Goal: Task Accomplishment & Management: Manage account settings

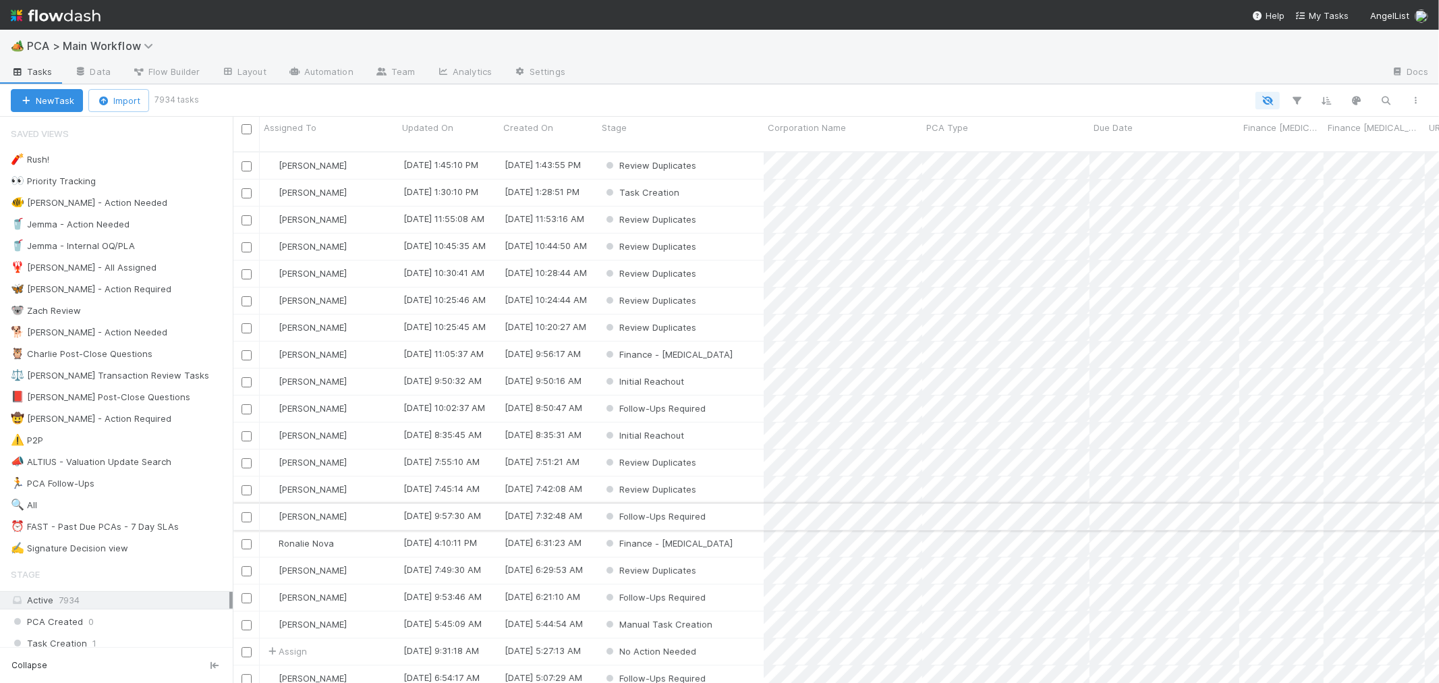
scroll to position [531, 1195]
click at [142, 533] on div "⏰ FAST - Past Due PCAs - 7 Day SLAs" at bounding box center [95, 526] width 168 height 17
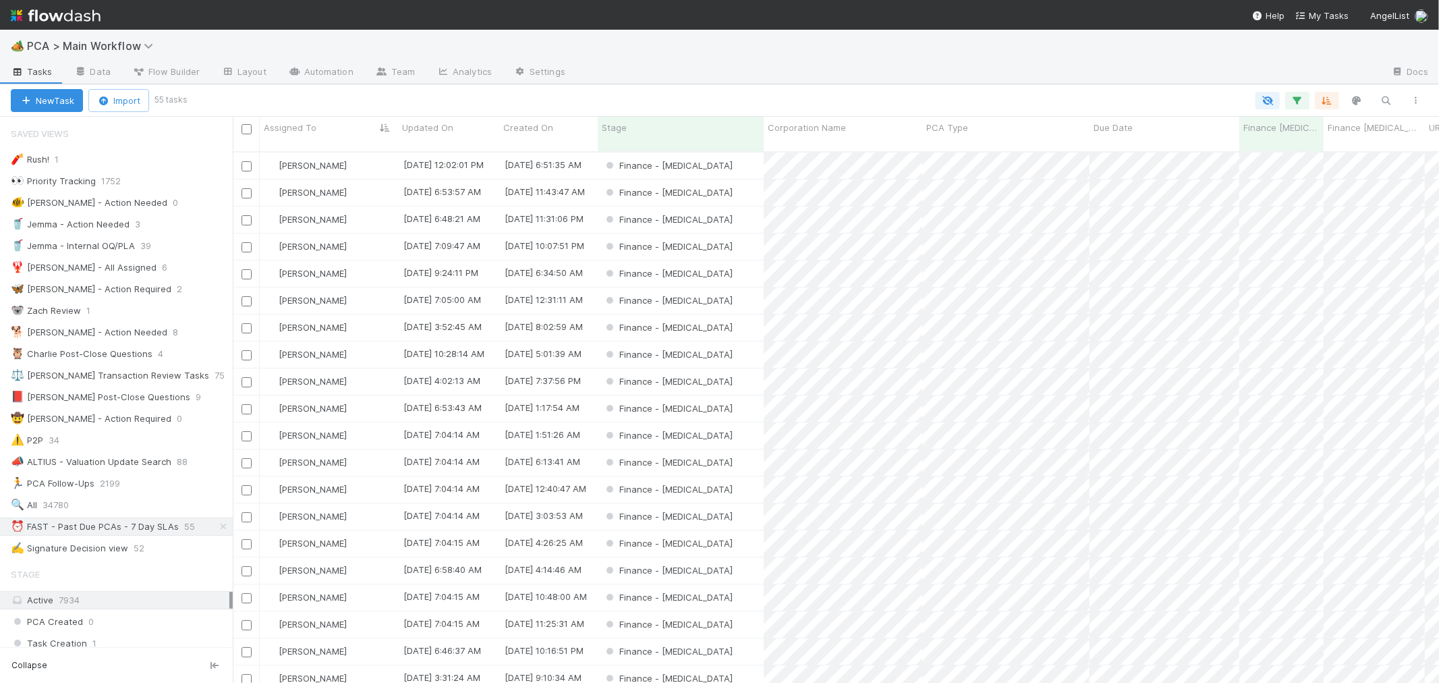
scroll to position [531, 1195]
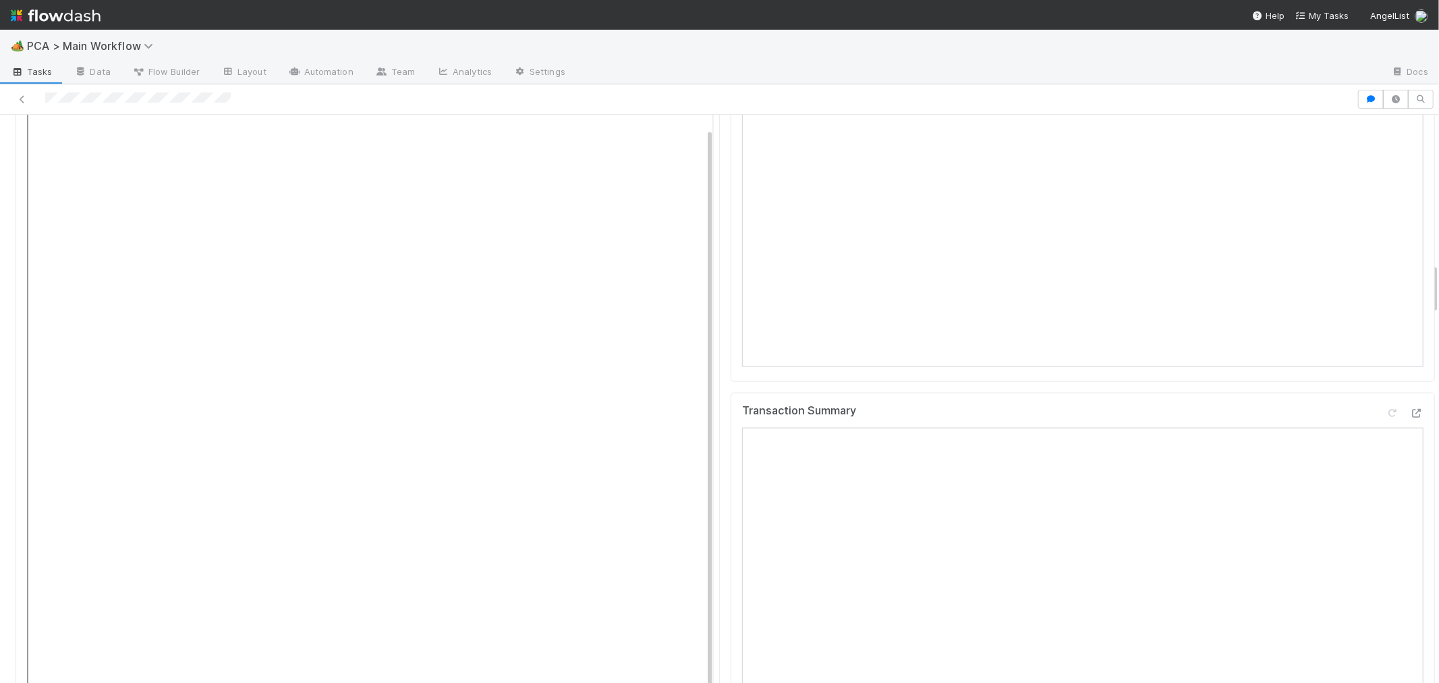
scroll to position [1649, 0]
click at [1410, 350] on icon at bounding box center [1416, 354] width 13 height 9
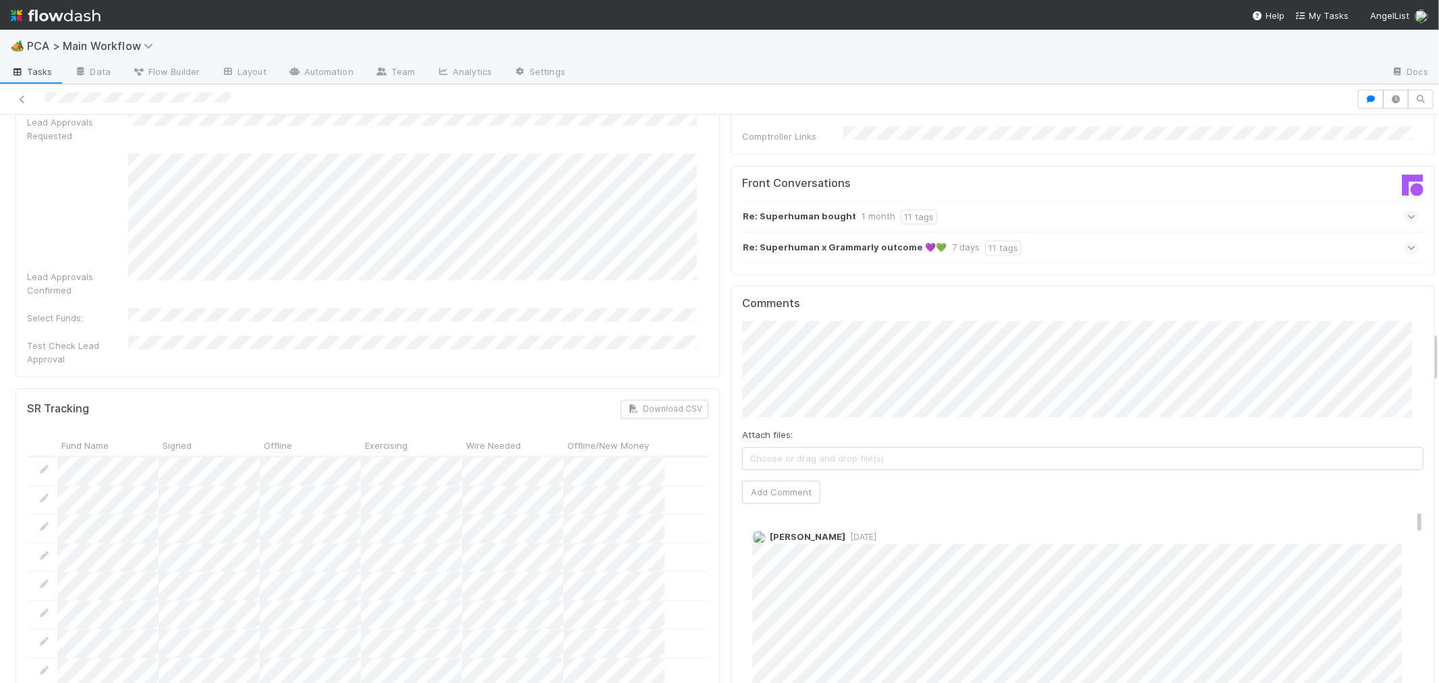
scroll to position [2398, 0]
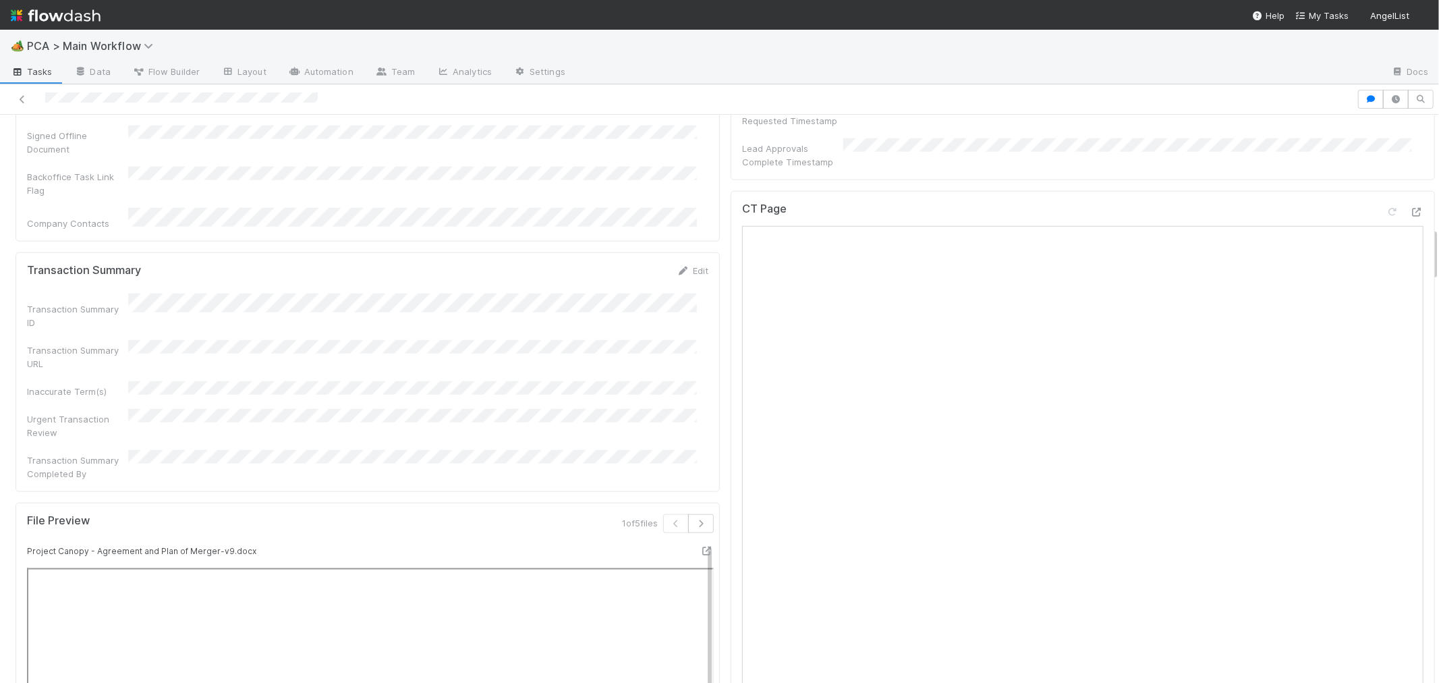
scroll to position [899, 0]
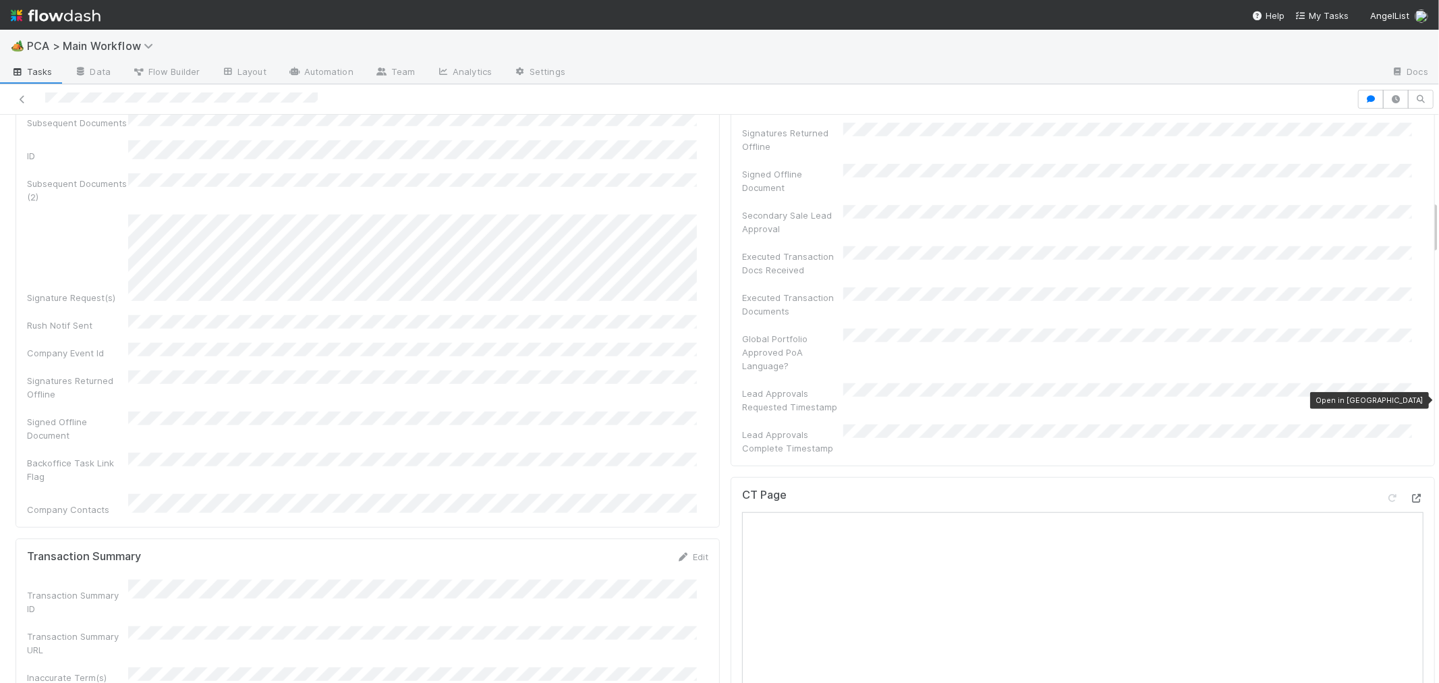
click at [1410, 494] on icon at bounding box center [1416, 498] width 13 height 9
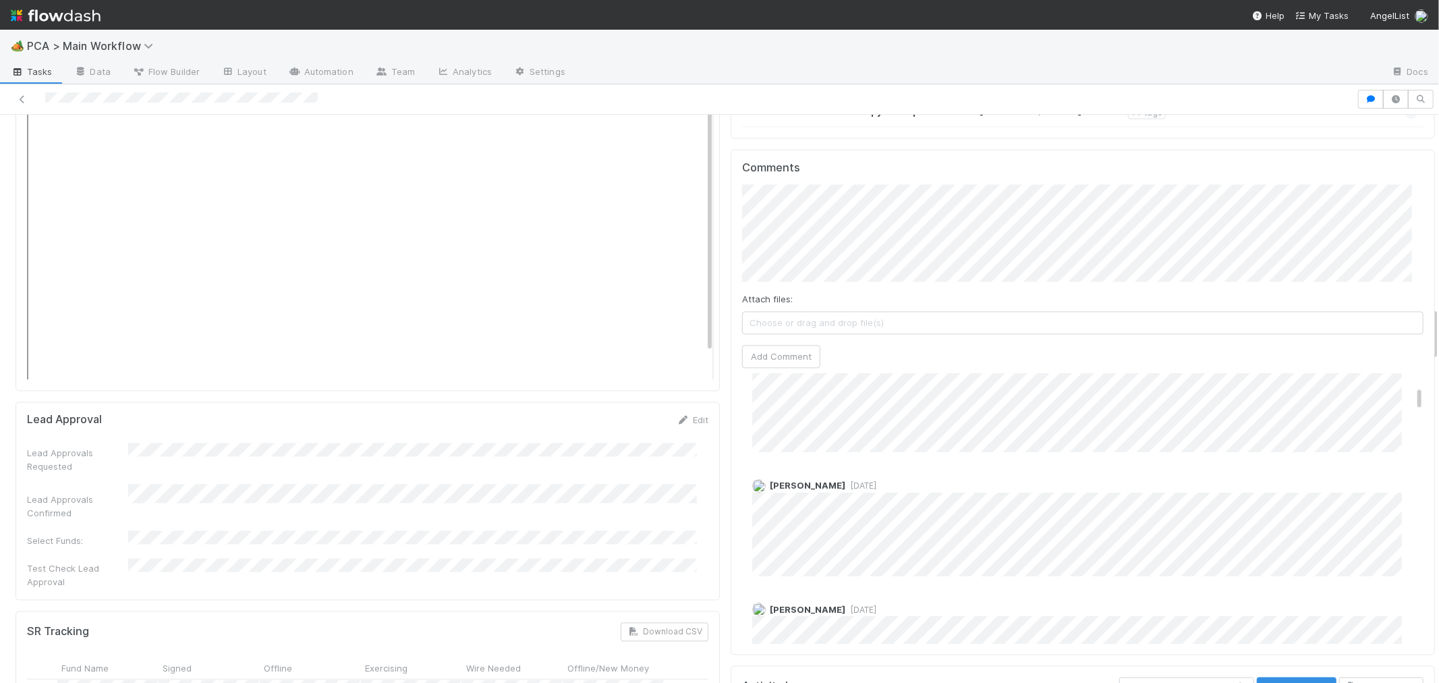
scroll to position [0, 0]
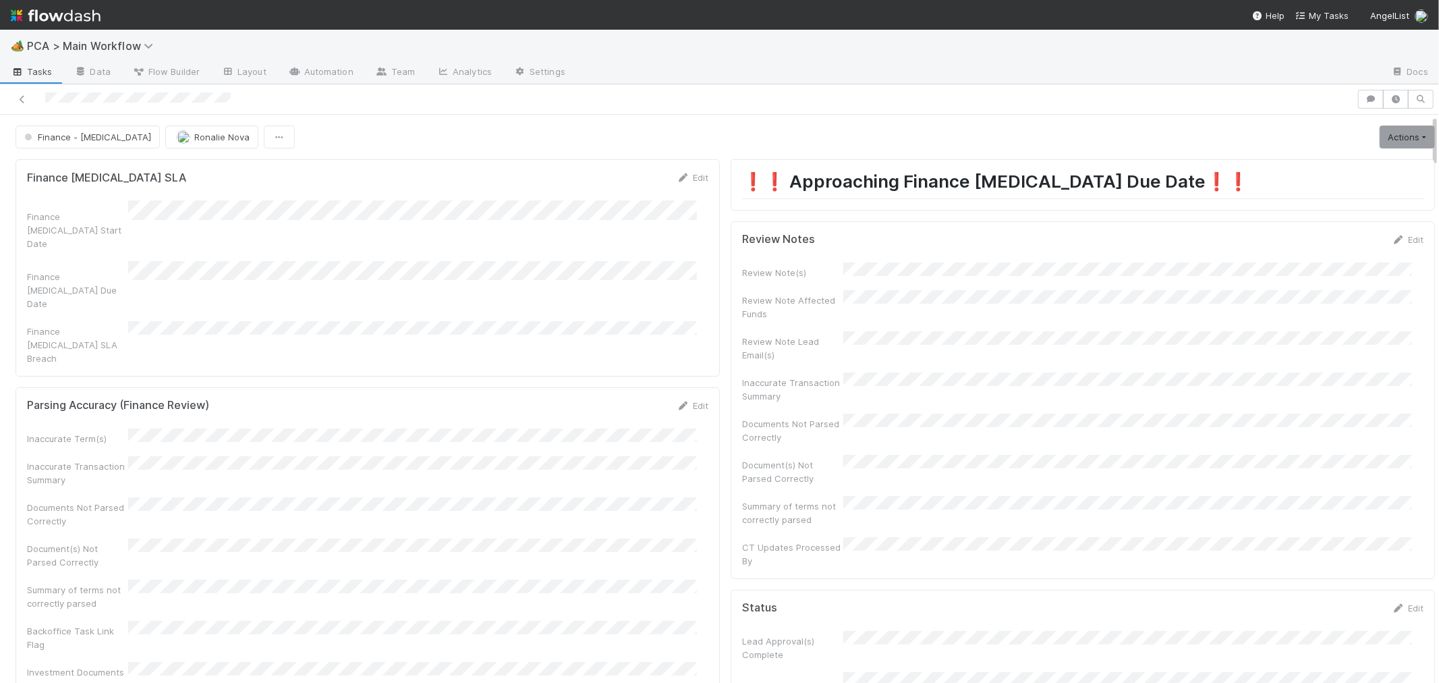
click at [144, 103] on div at bounding box center [678, 99] width 1346 height 19
click at [94, 103] on div at bounding box center [678, 99] width 1346 height 19
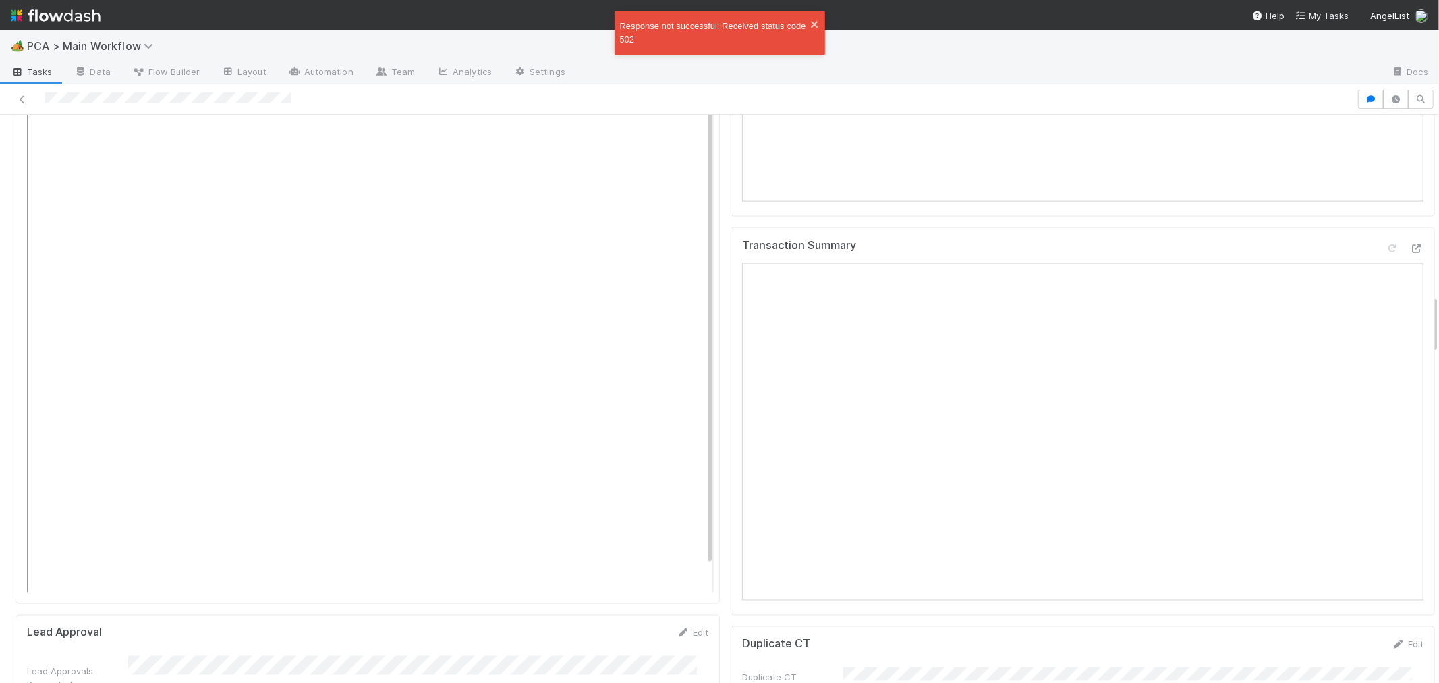
scroll to position [1724, 0]
click at [1410, 270] on icon at bounding box center [1416, 274] width 13 height 9
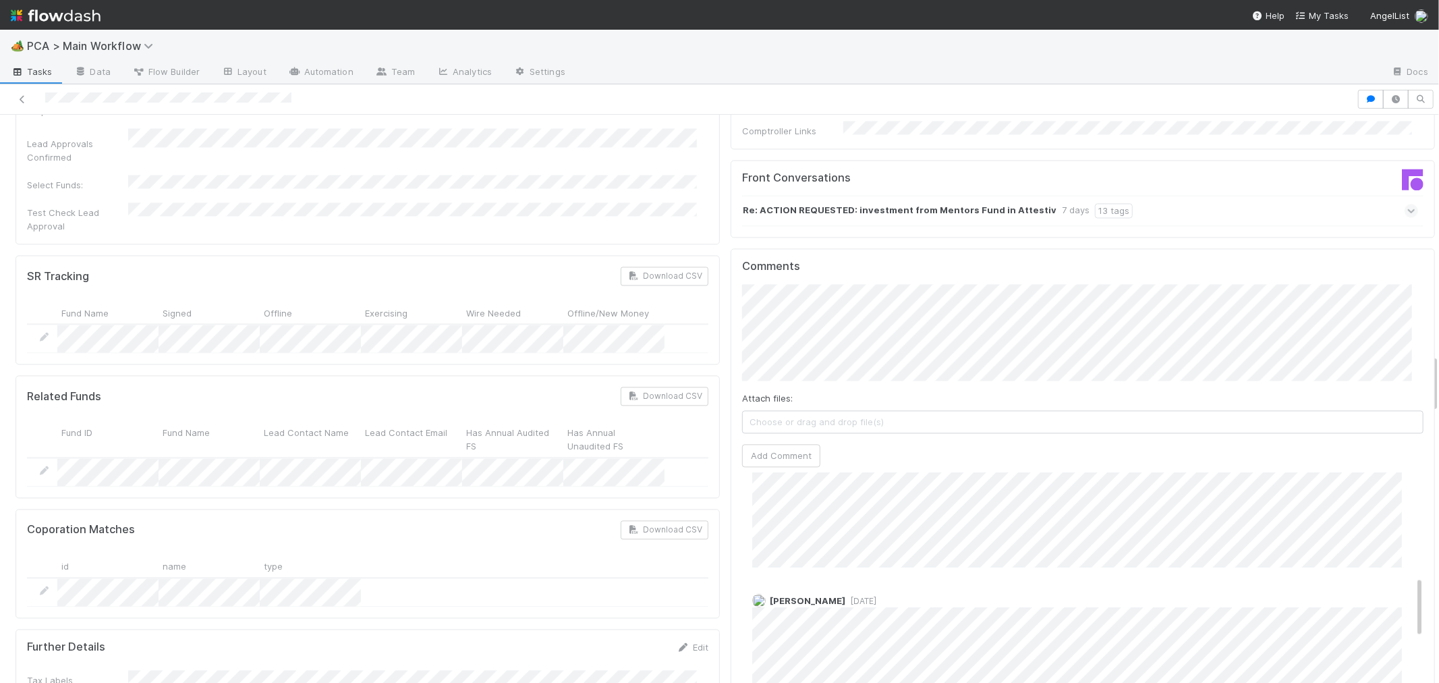
scroll to position [449, 0]
drag, startPoint x: 24, startPoint y: 96, endPoint x: 54, endPoint y: 63, distance: 44.9
click at [24, 96] on icon at bounding box center [22, 99] width 13 height 9
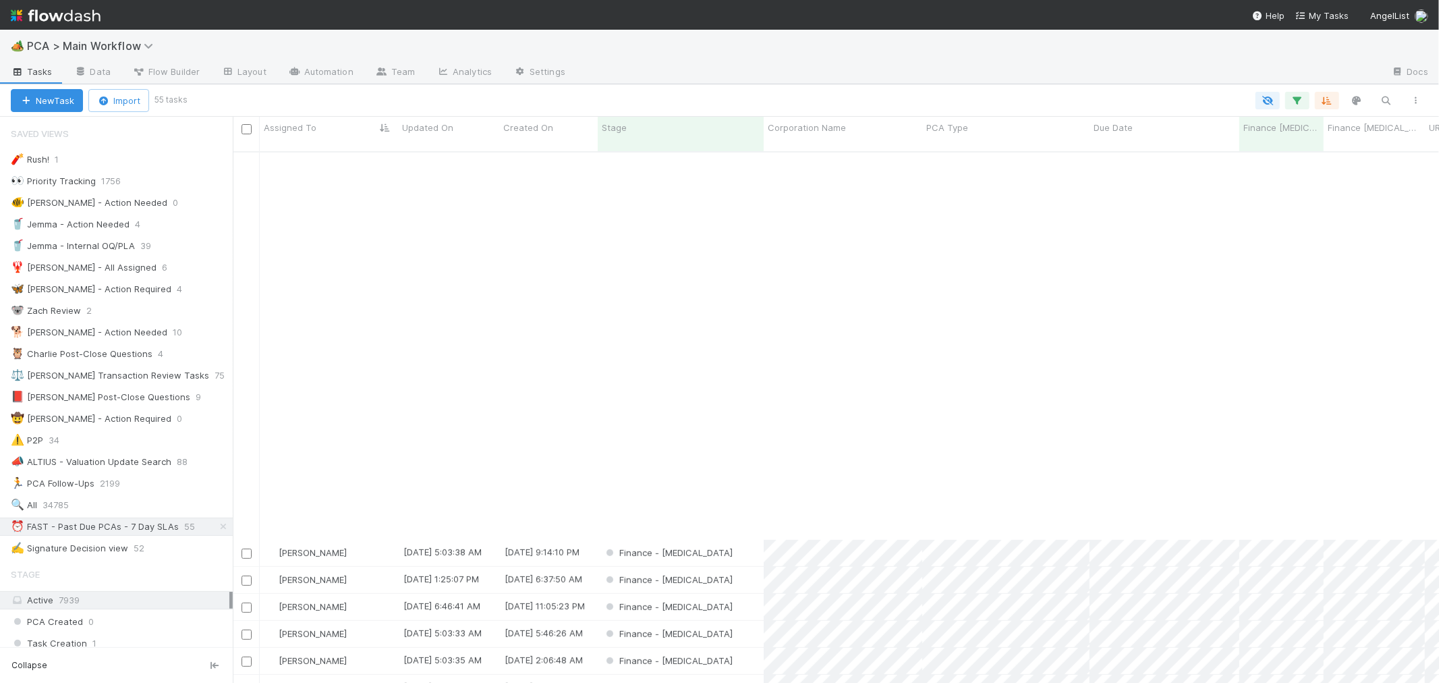
scroll to position [899, 0]
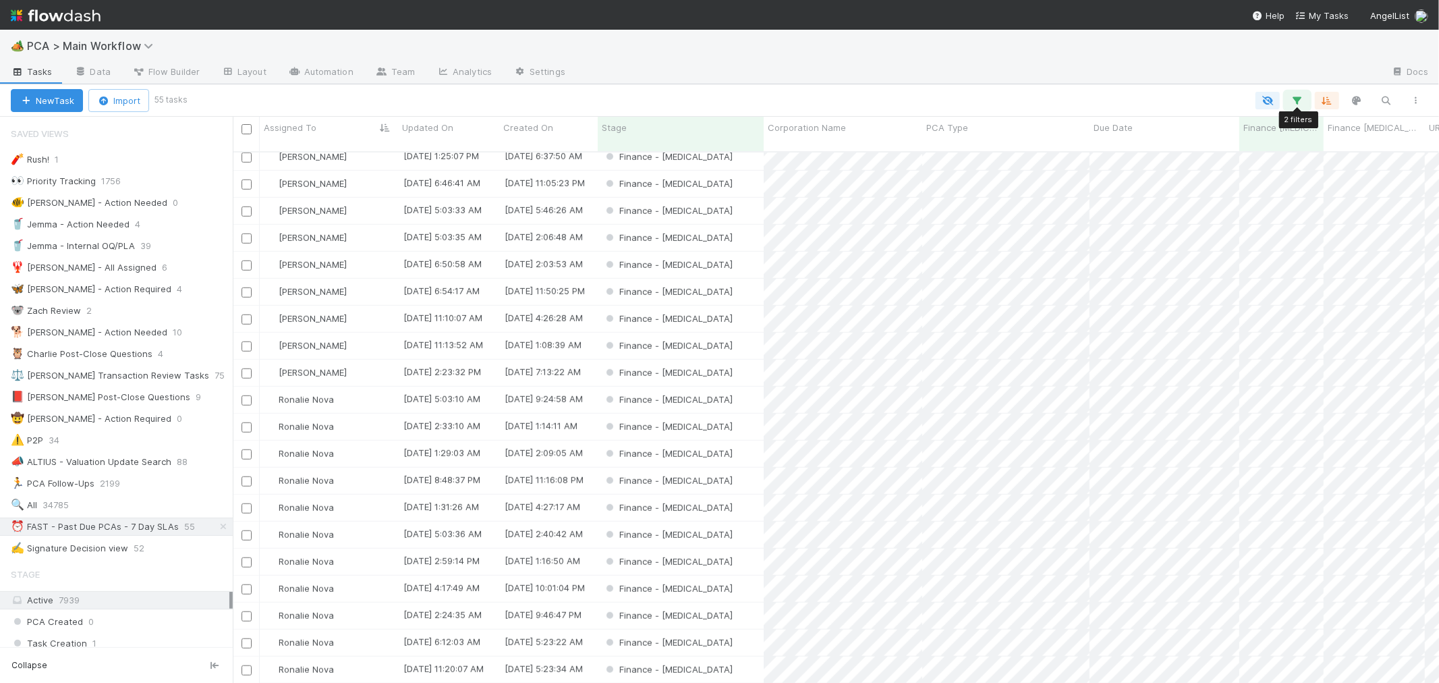
click at [1294, 101] on icon "button" at bounding box center [1297, 100] width 13 height 12
click at [934, 224] on link "And.." at bounding box center [918, 234] width 43 height 20
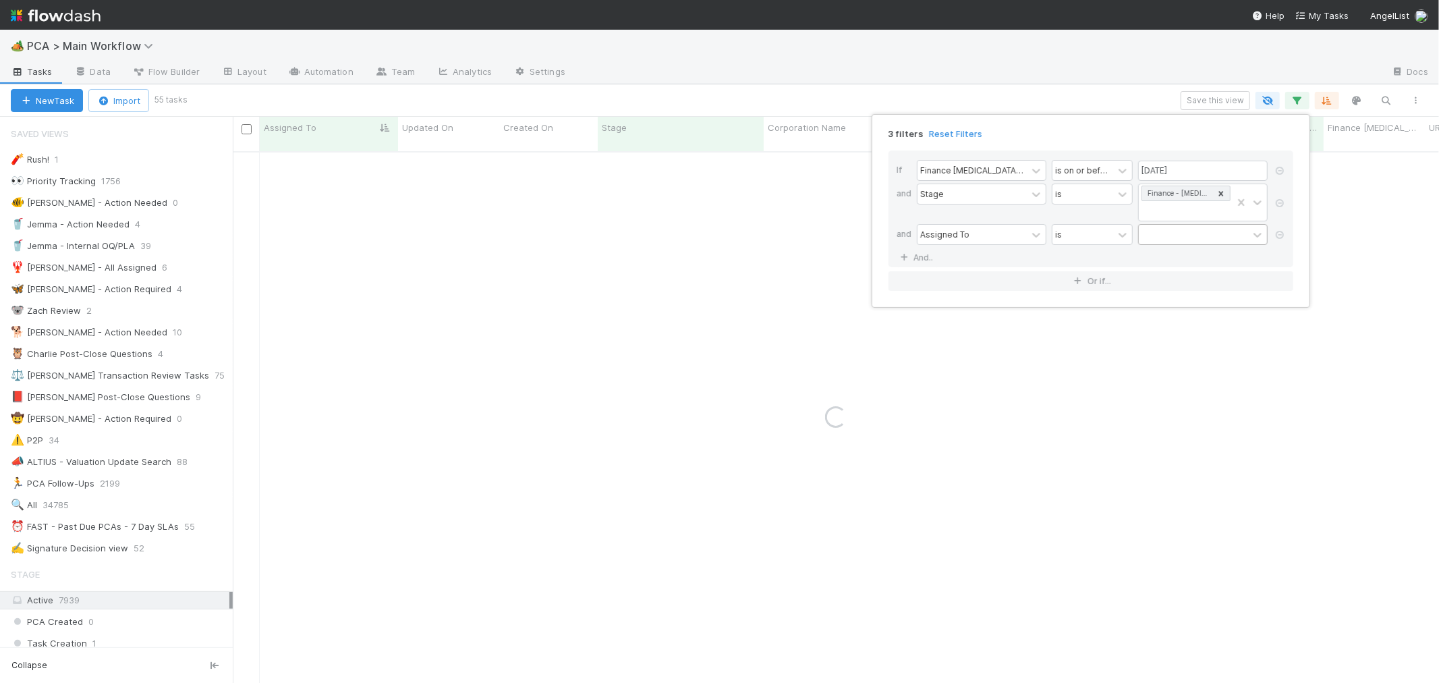
click at [1144, 225] on div at bounding box center [1193, 235] width 109 height 20
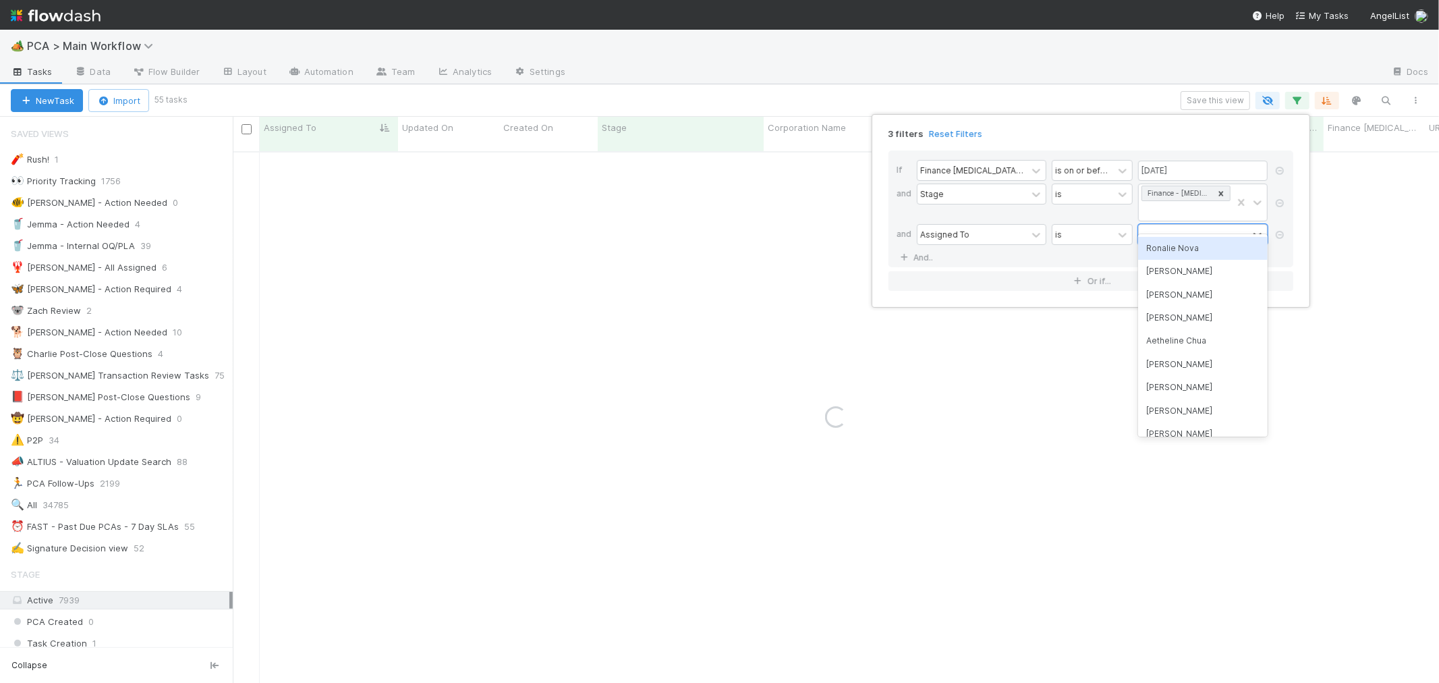
click at [1160, 253] on div "Ronalie Nova" at bounding box center [1203, 248] width 130 height 23
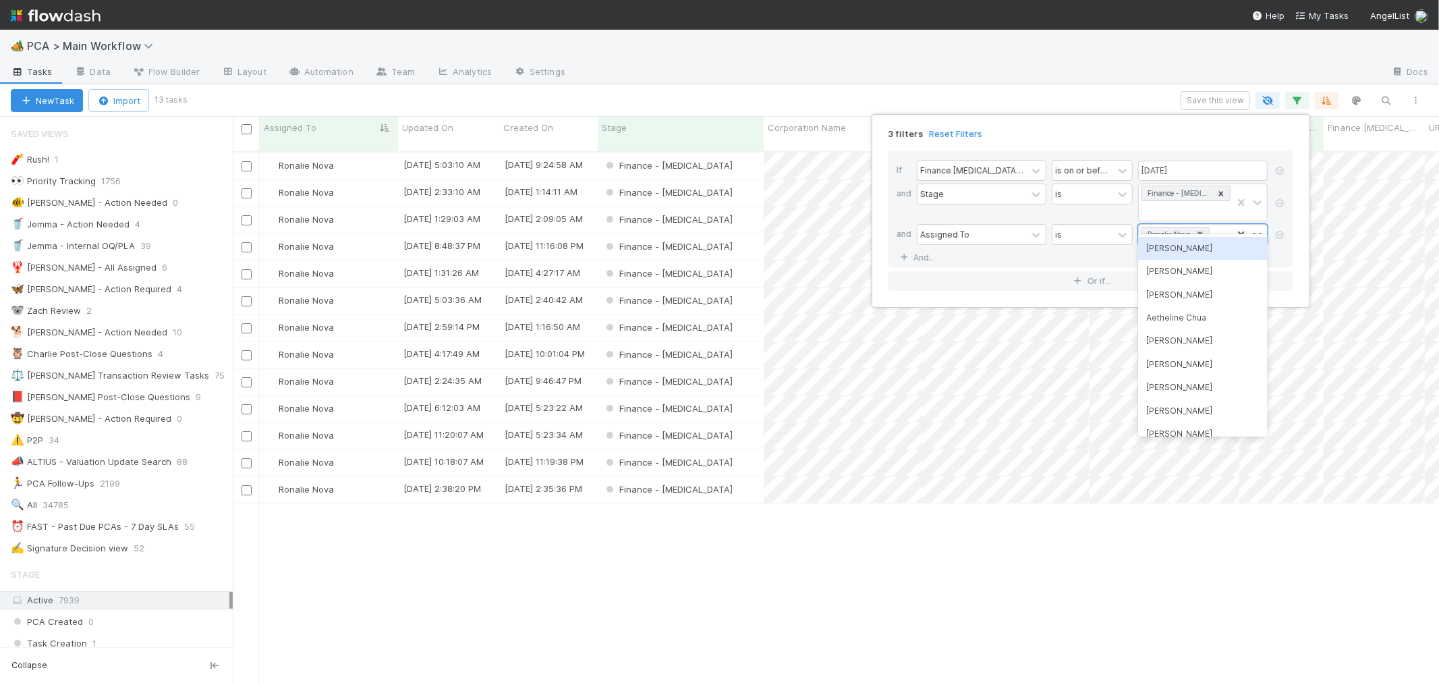
scroll to position [11, 11]
click at [1144, 528] on div "3 filters Reset Filters If Finance ICU Due Date is on or before 08/15/2025 and …" at bounding box center [719, 341] width 1439 height 683
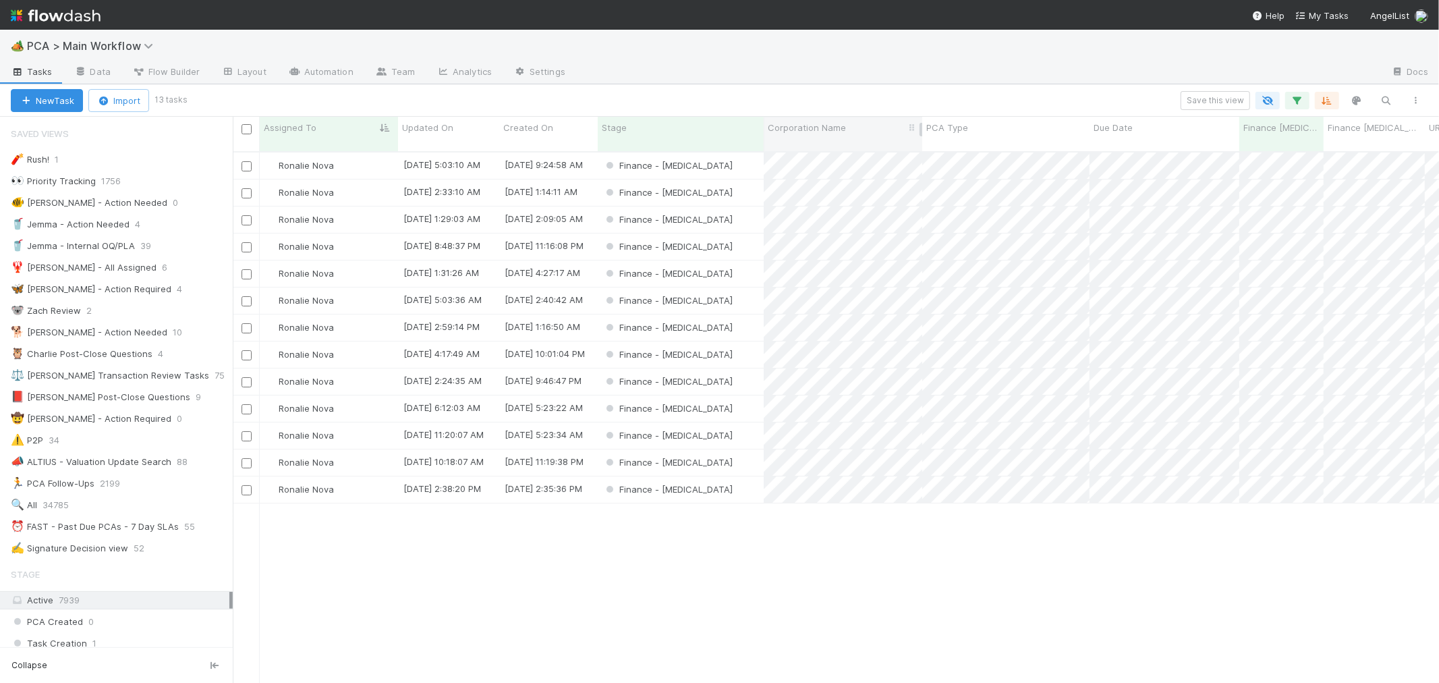
click at [833, 132] on span "Corporation Name" at bounding box center [807, 127] width 78 height 13
click at [835, 153] on div "Sort A → Z" at bounding box center [845, 153] width 154 height 20
click at [725, 289] on div "Finance - [MEDICAL_DATA]" at bounding box center [681, 300] width 166 height 26
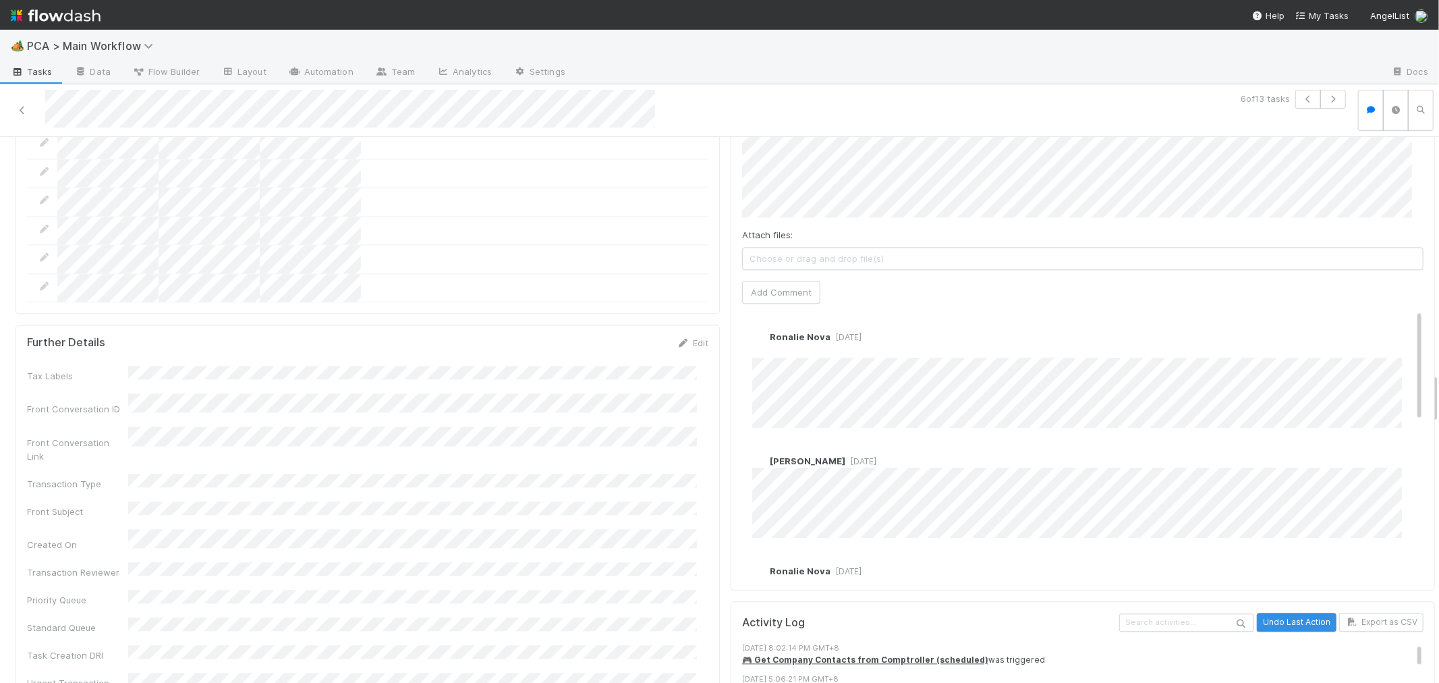
scroll to position [2538, 0]
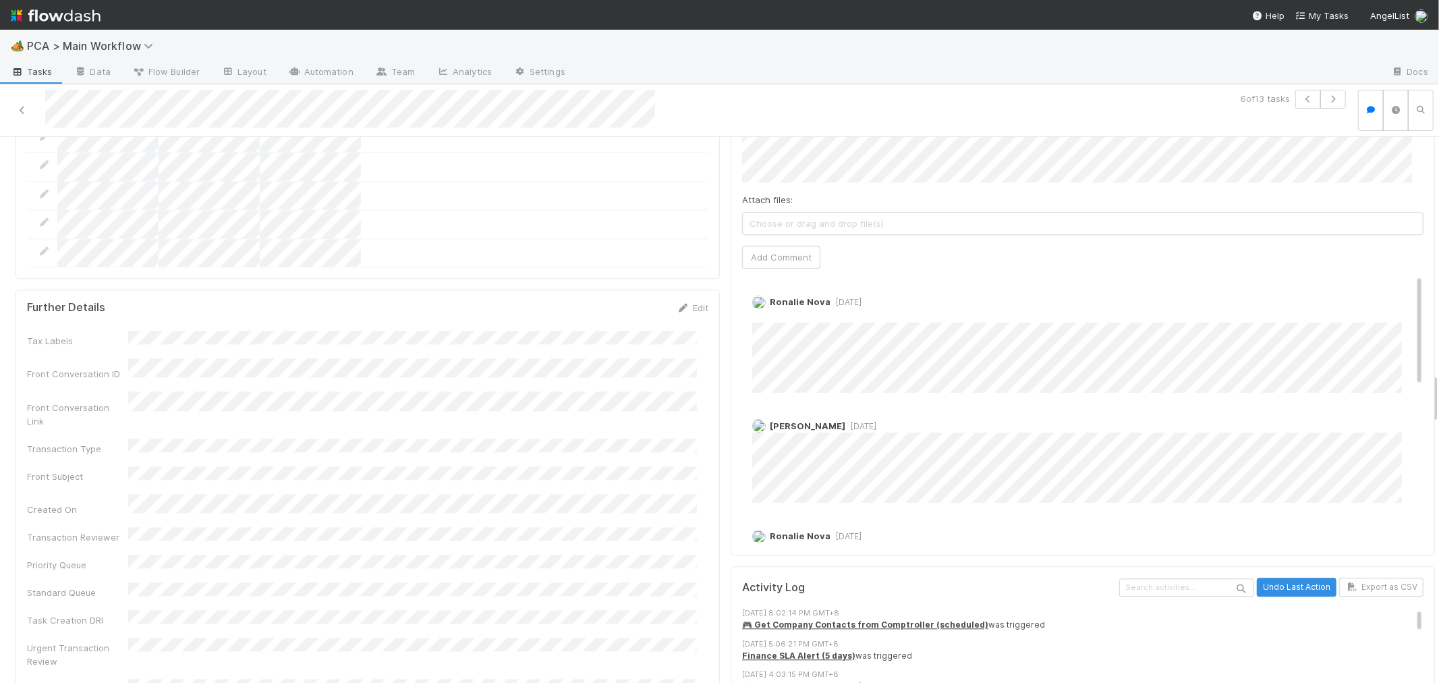
click at [989, 300] on div "Ronalie Nova 5 days ago Edit Delete Febbie Cervantes 5 days ago Ronalie Nova 5 …" at bounding box center [1088, 599] width 692 height 651
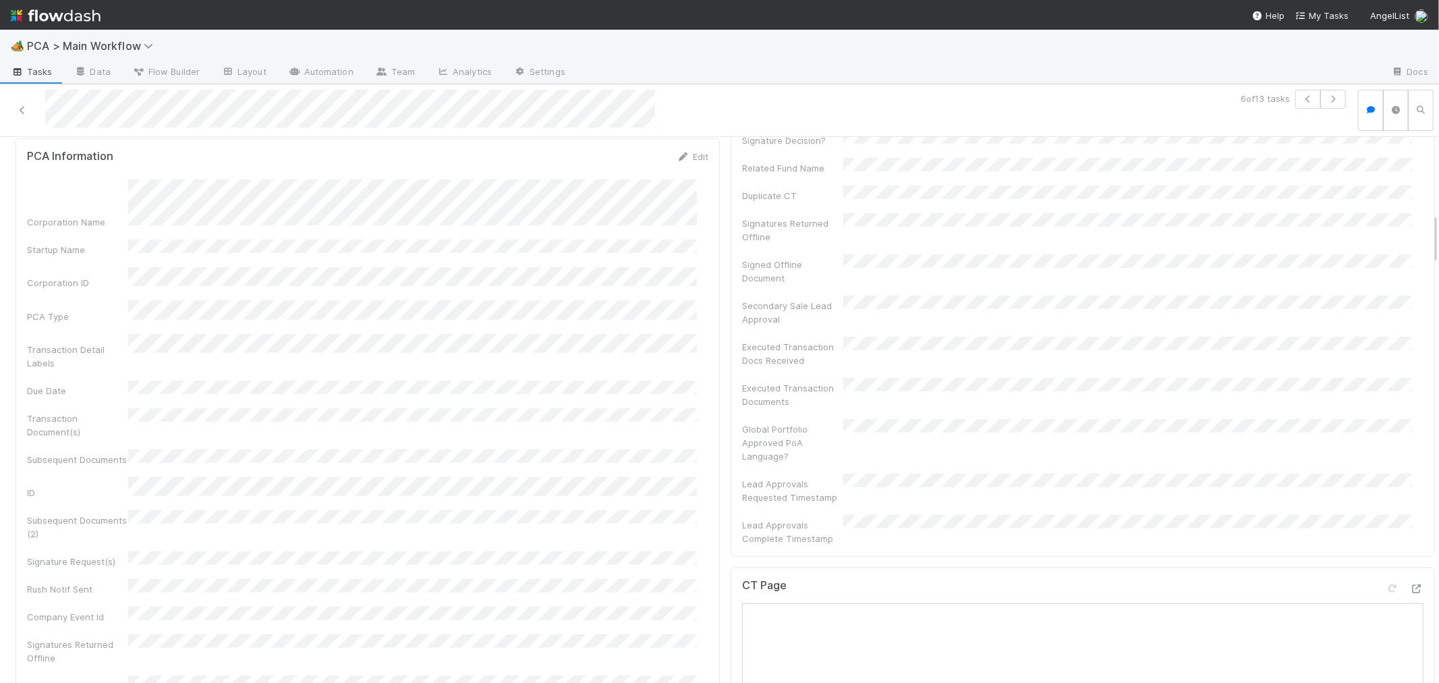
scroll to position [824, 0]
click at [683, 164] on div "Edit" at bounding box center [693, 156] width 32 height 13
click at [683, 163] on link "Edit" at bounding box center [693, 157] width 32 height 11
click at [125, 290] on div "Corporation ID" at bounding box center [367, 277] width 681 height 26
click at [627, 173] on button "Save" at bounding box center [636, 161] width 38 height 23
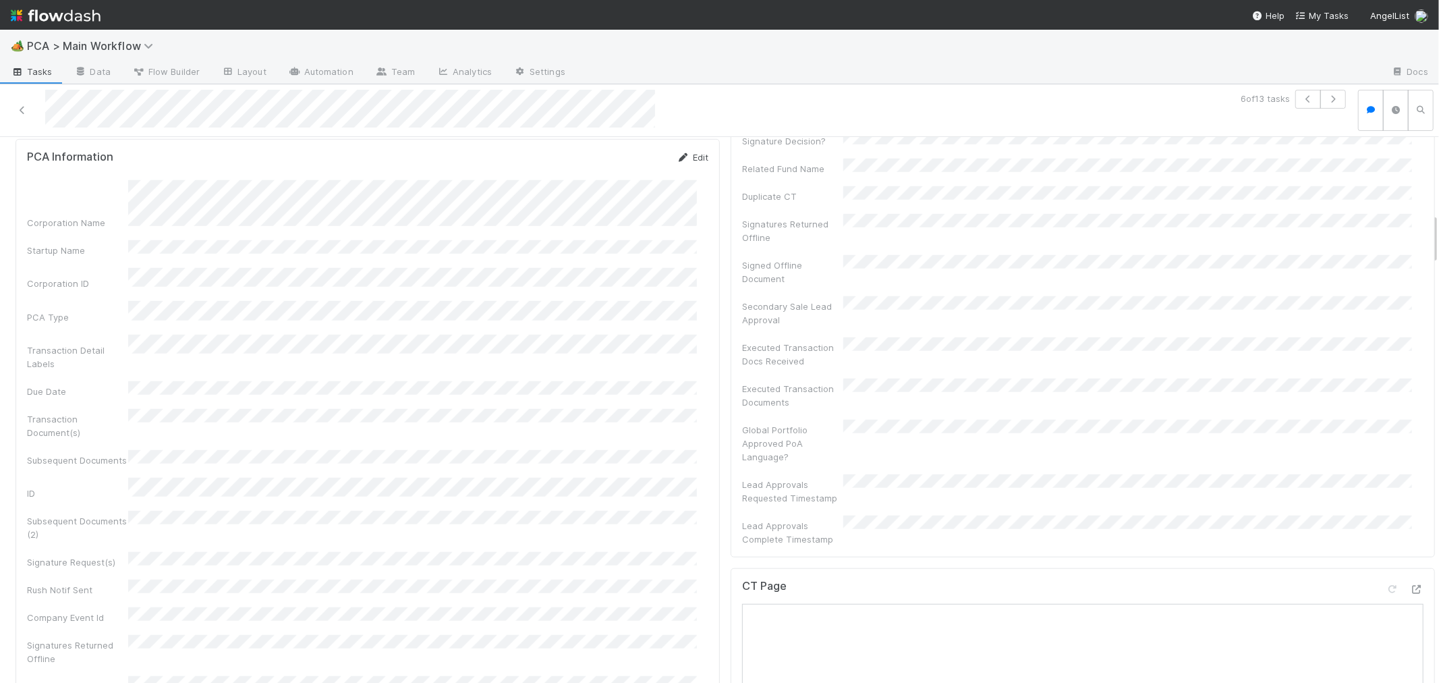
click at [677, 162] on icon at bounding box center [683, 157] width 13 height 9
click at [629, 173] on button "Save" at bounding box center [636, 161] width 38 height 23
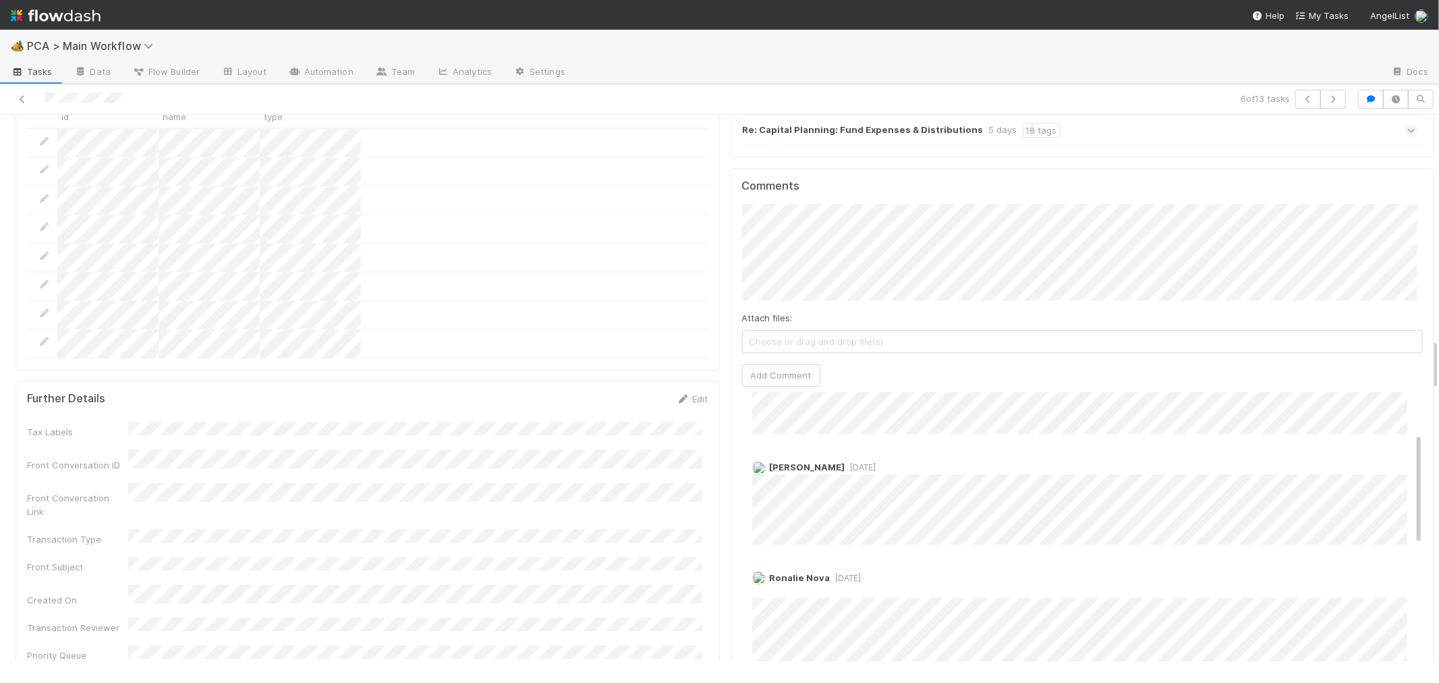
scroll to position [150, 0]
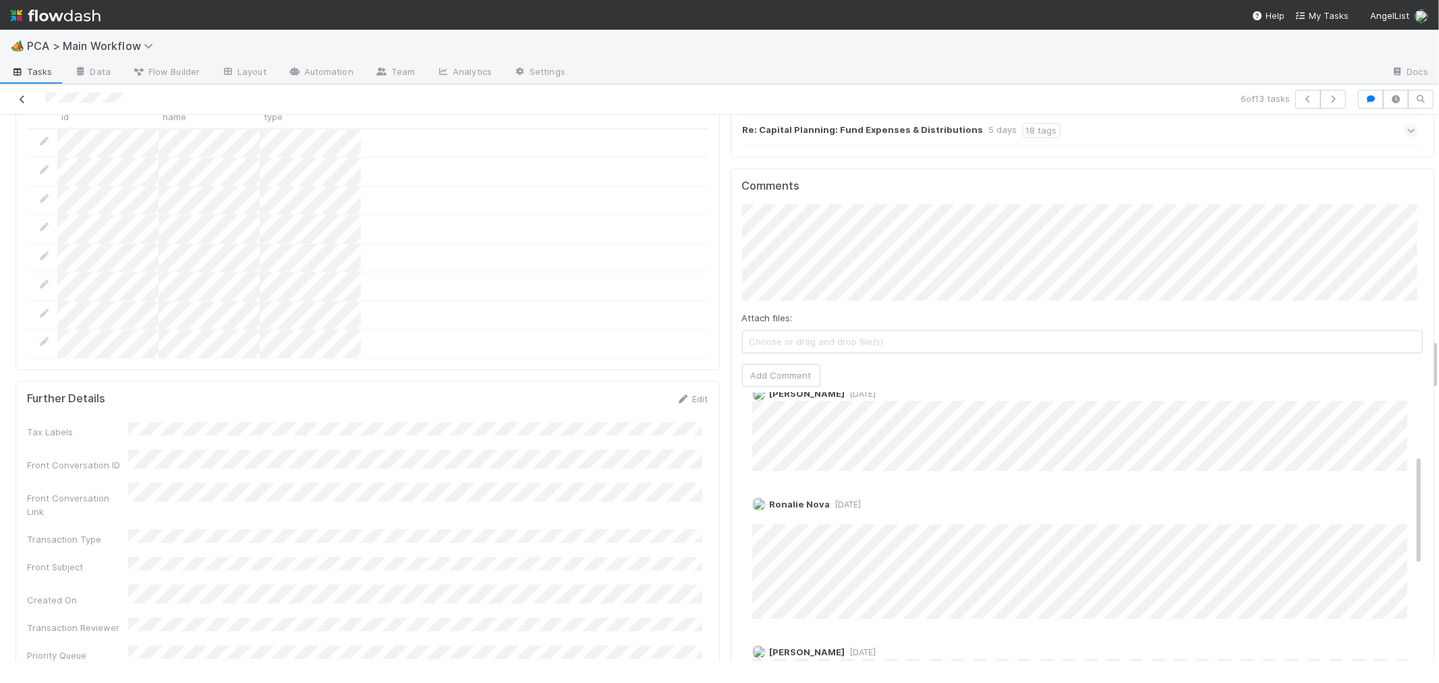
click at [22, 96] on icon at bounding box center [22, 99] width 13 height 9
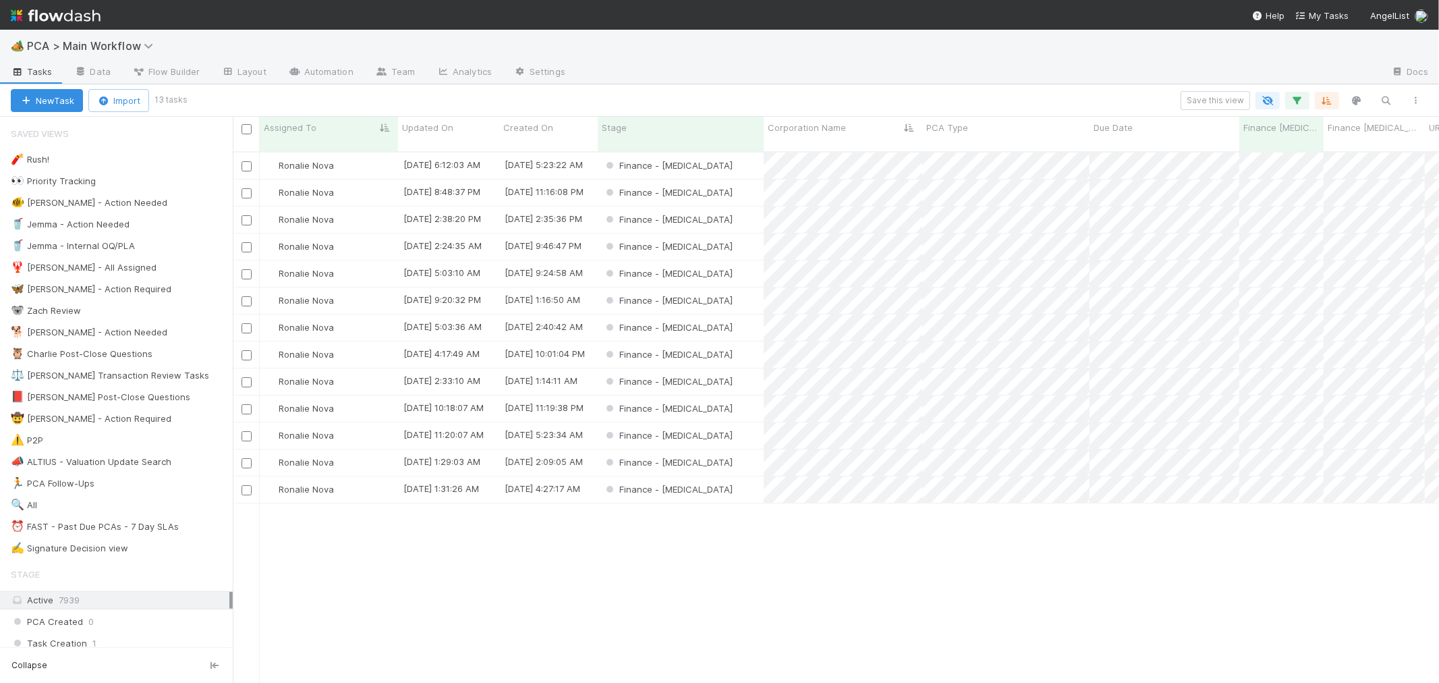
scroll to position [531, 1195]
click at [749, 210] on div "Finance - [MEDICAL_DATA]" at bounding box center [681, 219] width 166 height 26
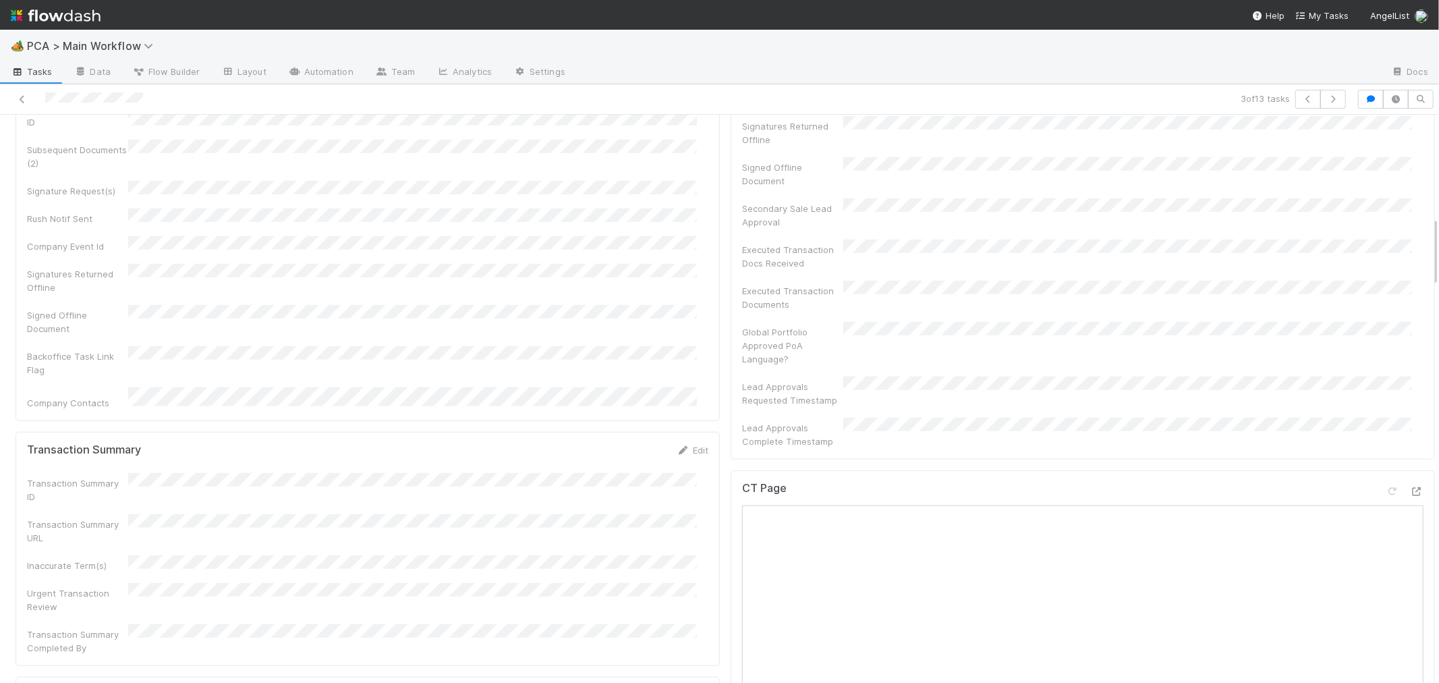
scroll to position [824, 0]
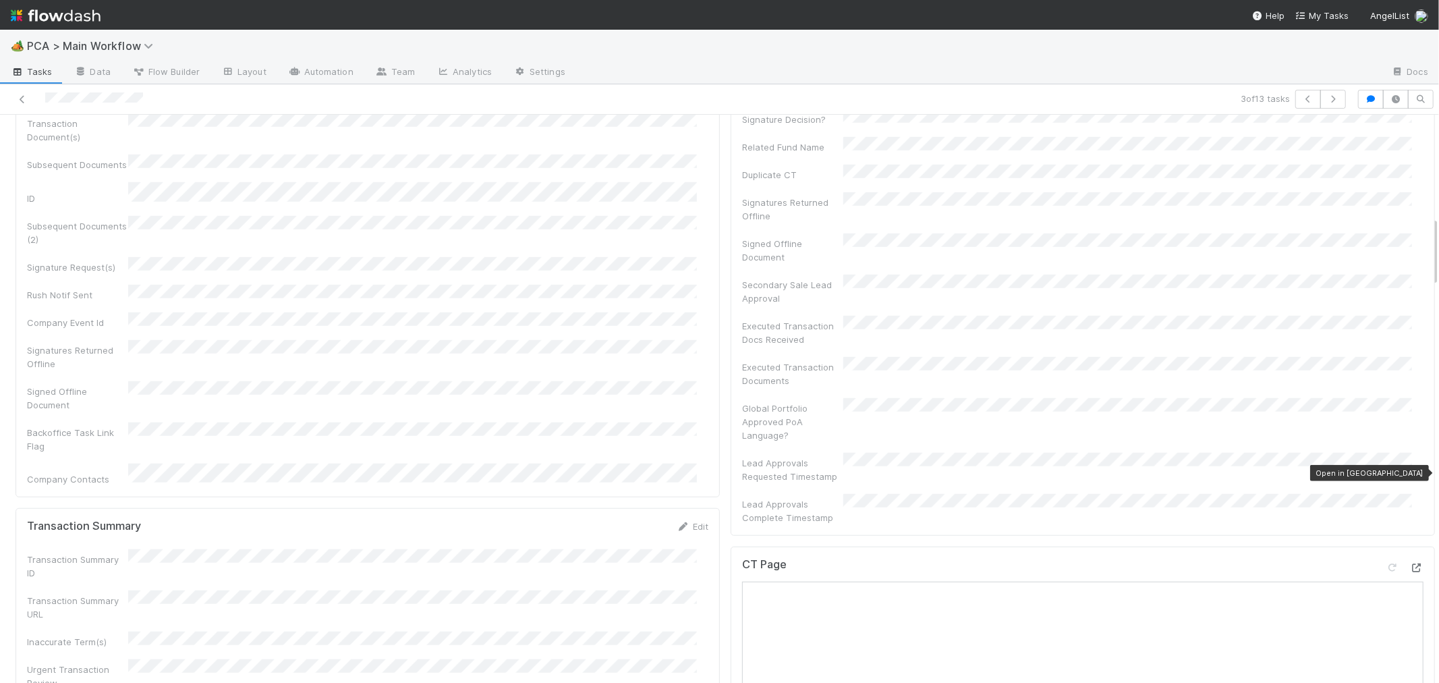
click at [1410, 563] on icon at bounding box center [1416, 567] width 13 height 9
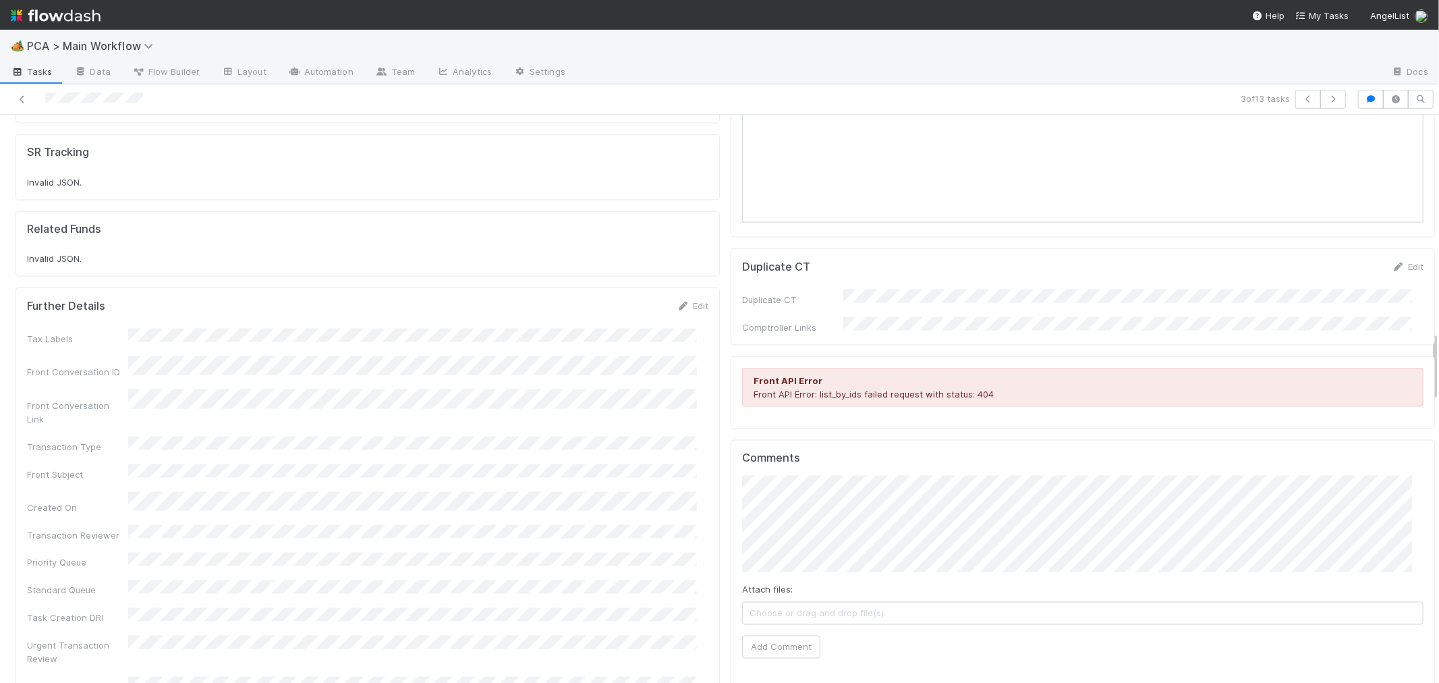
scroll to position [1649, 0]
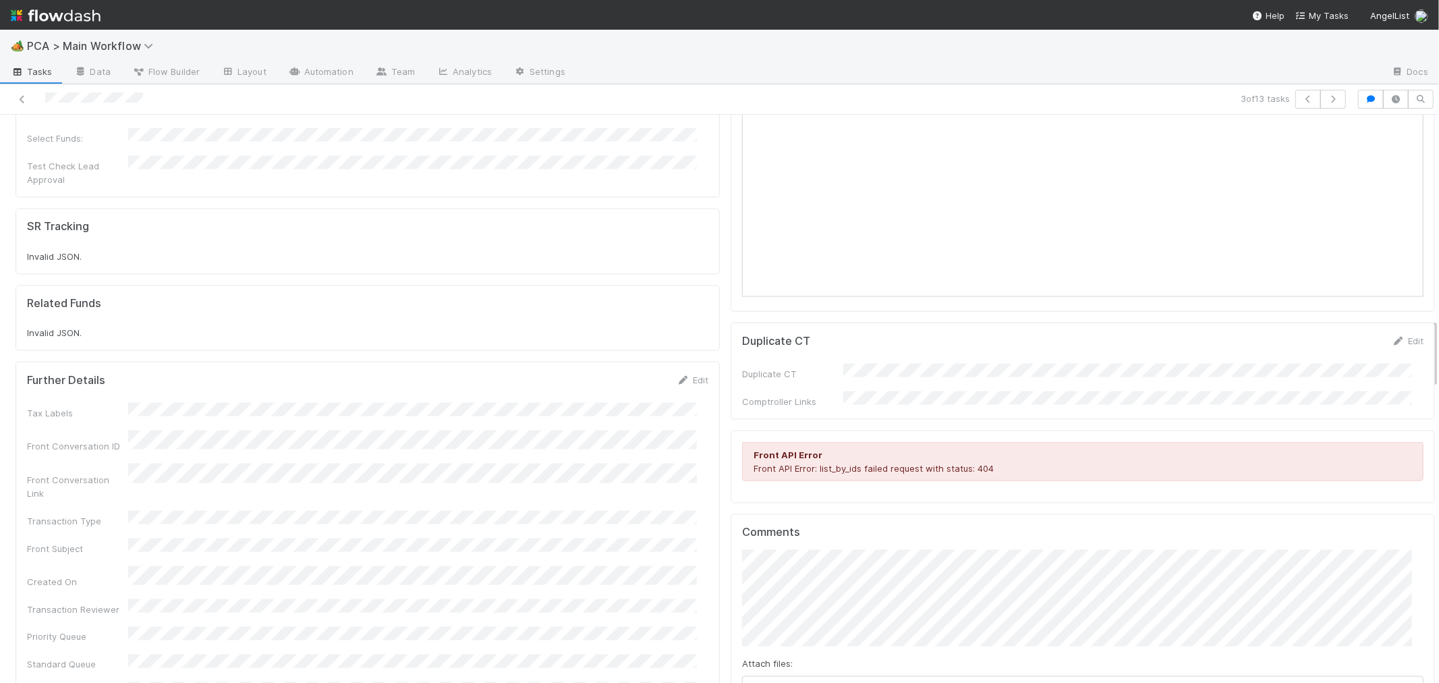
click at [103, 99] on div at bounding box center [342, 99] width 675 height 19
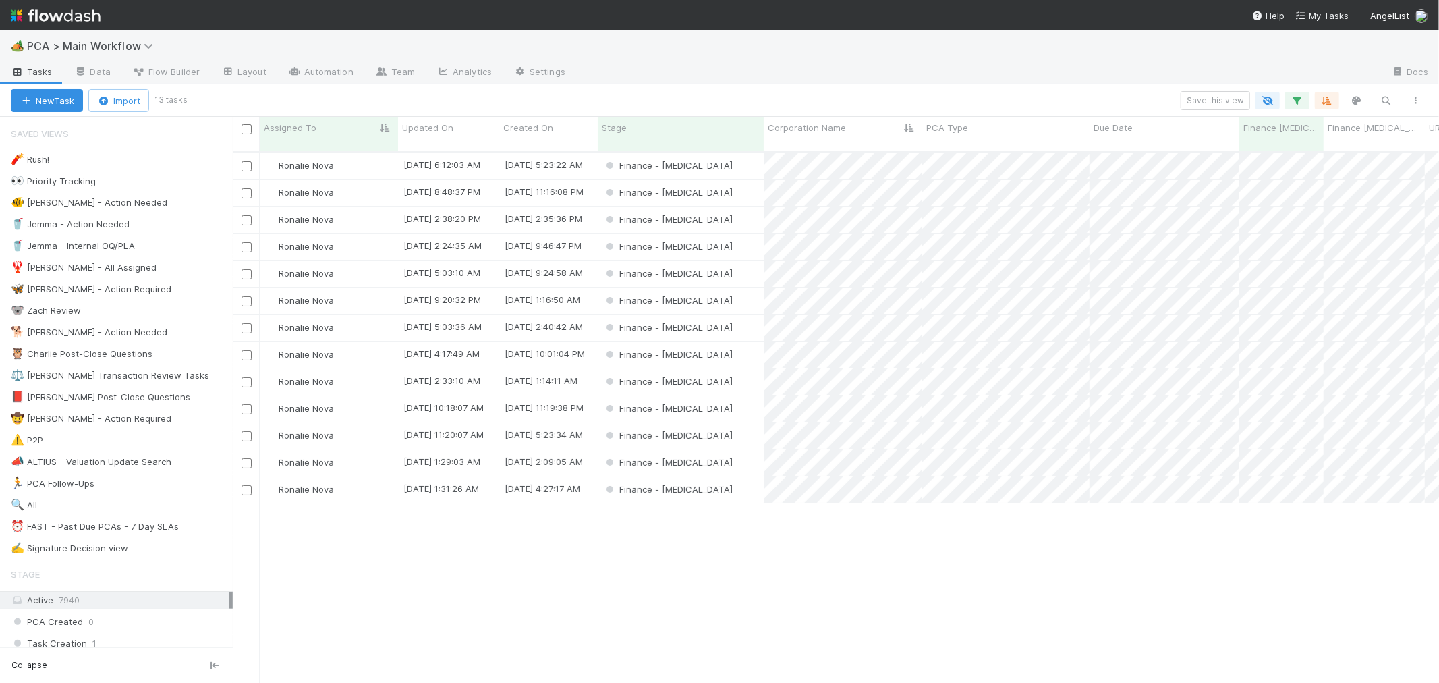
scroll to position [531, 1195]
click at [713, 314] on div "Finance - [MEDICAL_DATA]" at bounding box center [681, 327] width 166 height 26
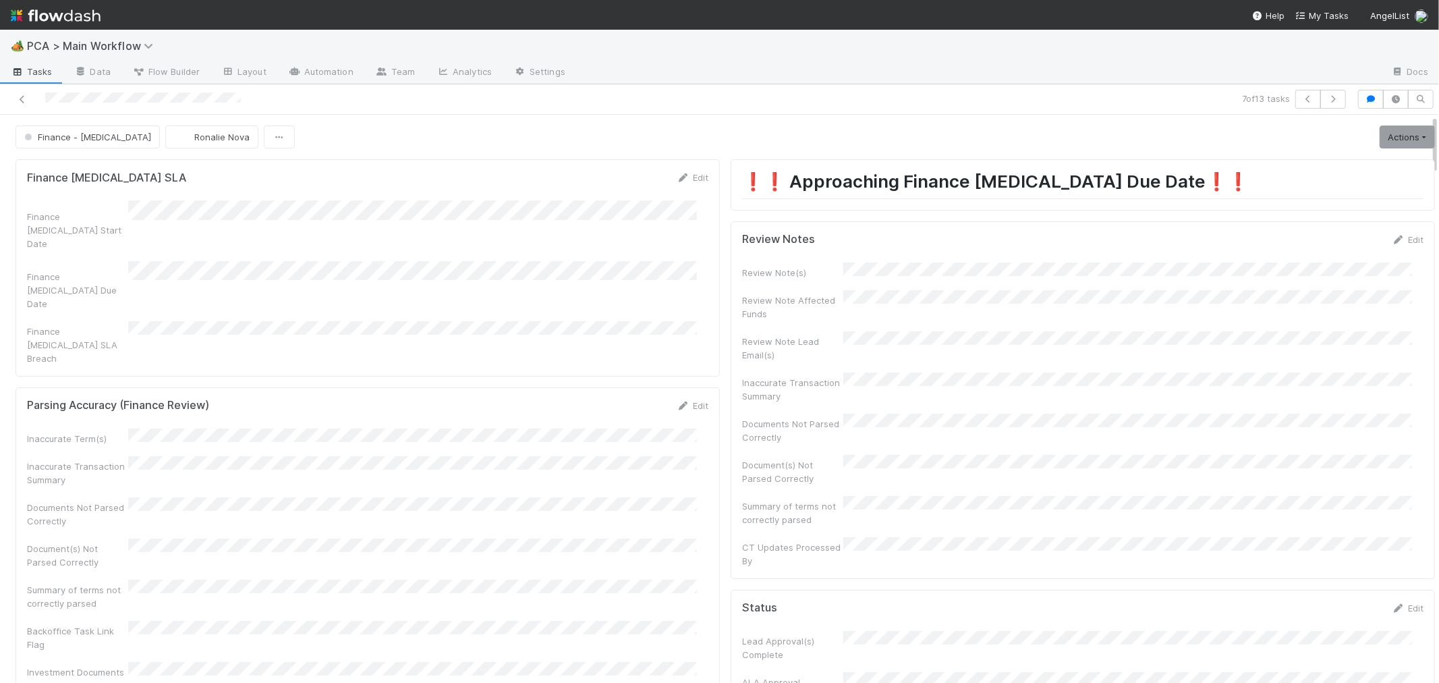
click at [90, 98] on div at bounding box center [342, 99] width 675 height 19
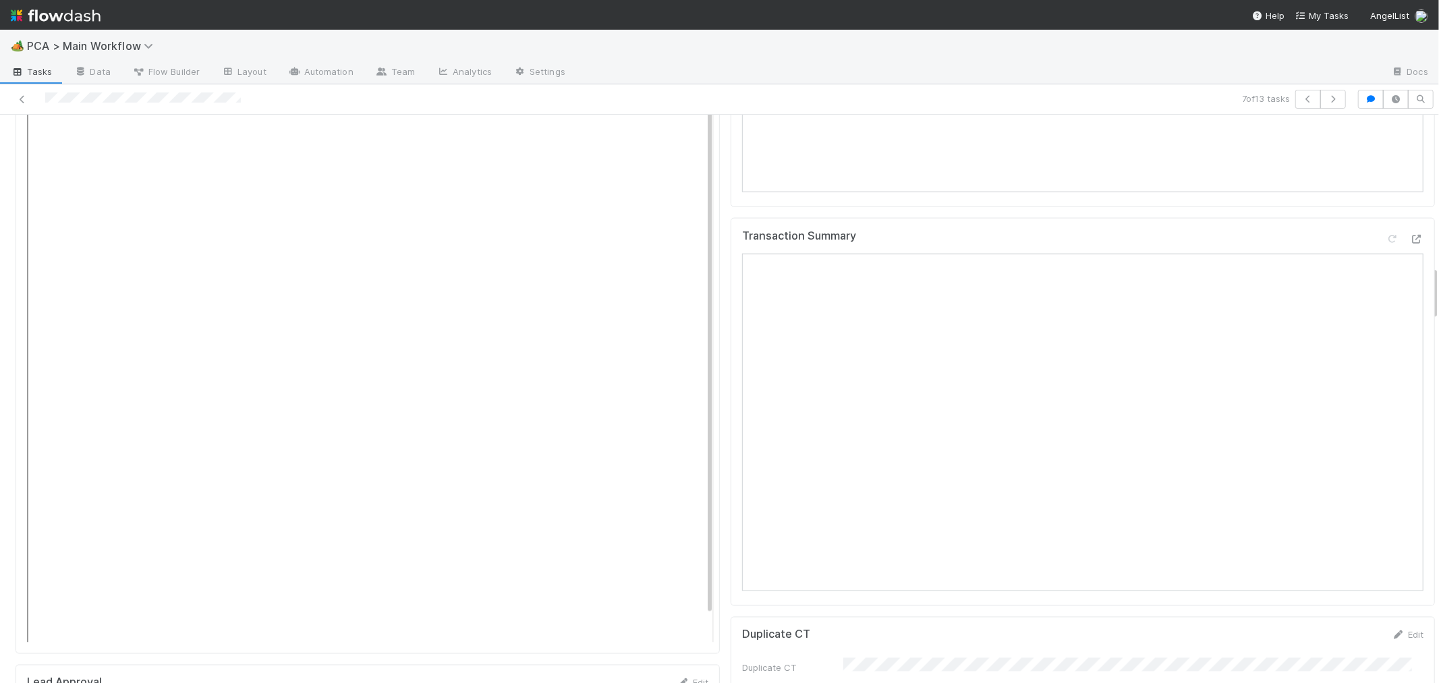
scroll to position [1574, 0]
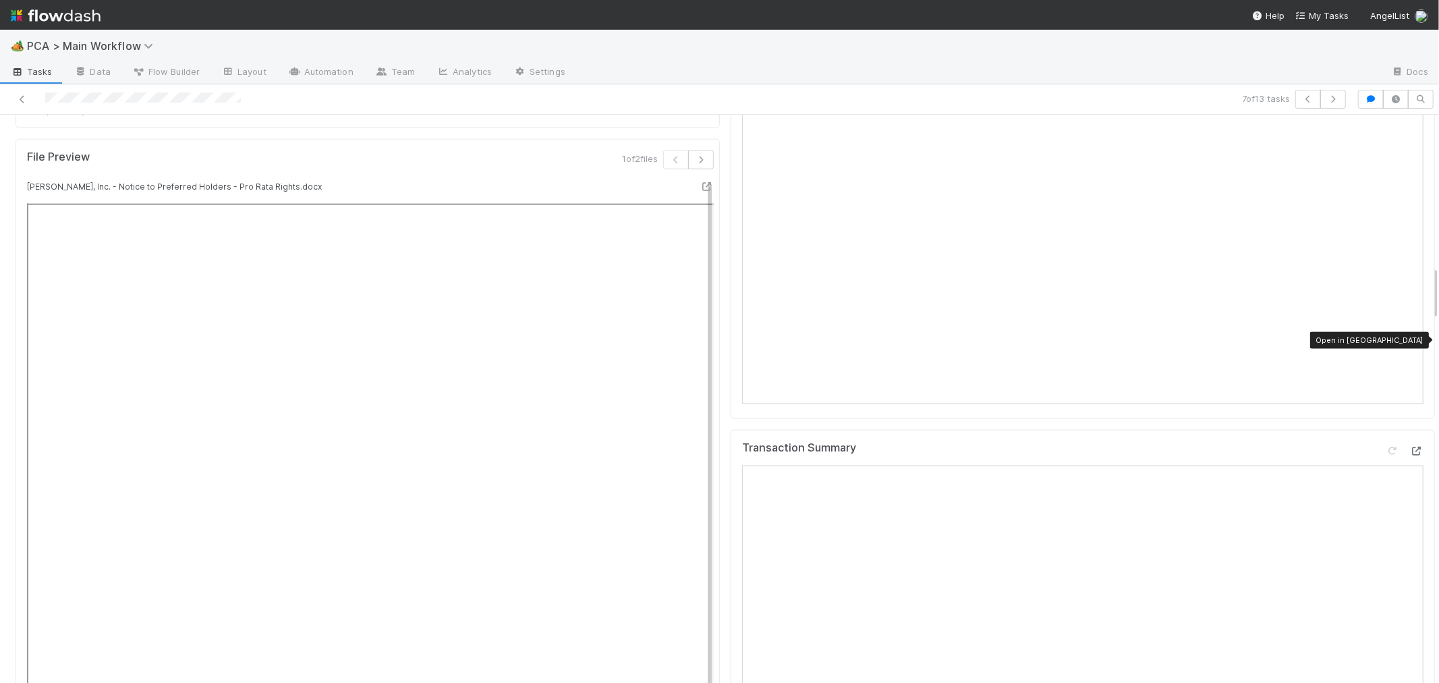
click at [1410, 447] on icon at bounding box center [1416, 451] width 13 height 9
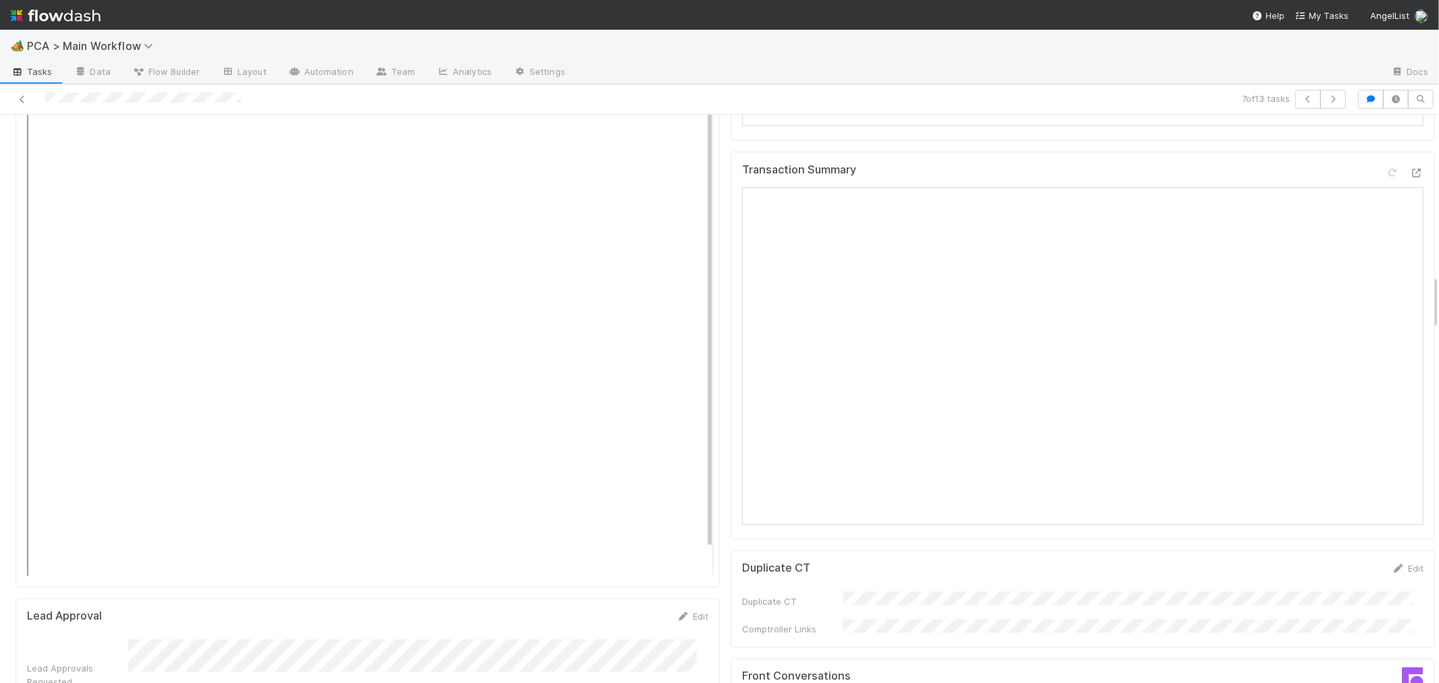
scroll to position [1649, 0]
click at [24, 94] on link at bounding box center [22, 98] width 13 height 13
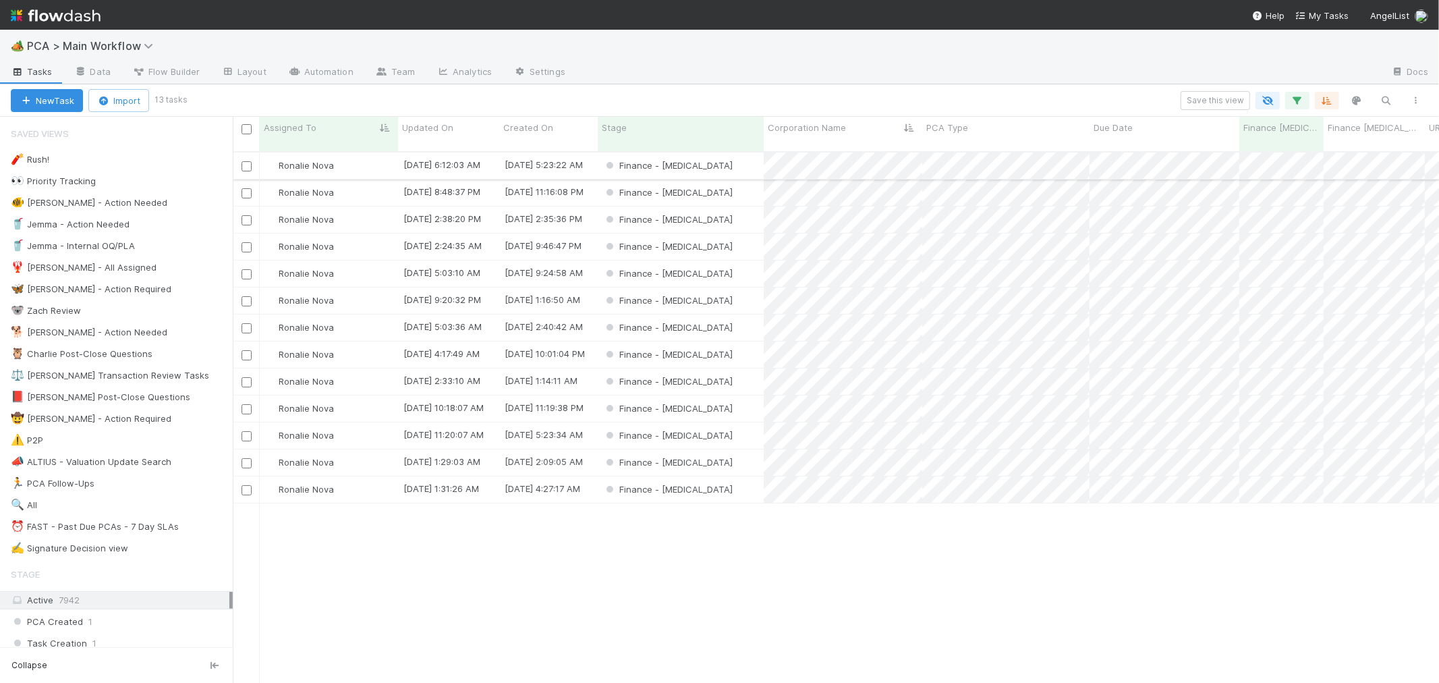
scroll to position [531, 1195]
click at [737, 341] on div "Finance - [MEDICAL_DATA]" at bounding box center [681, 354] width 166 height 26
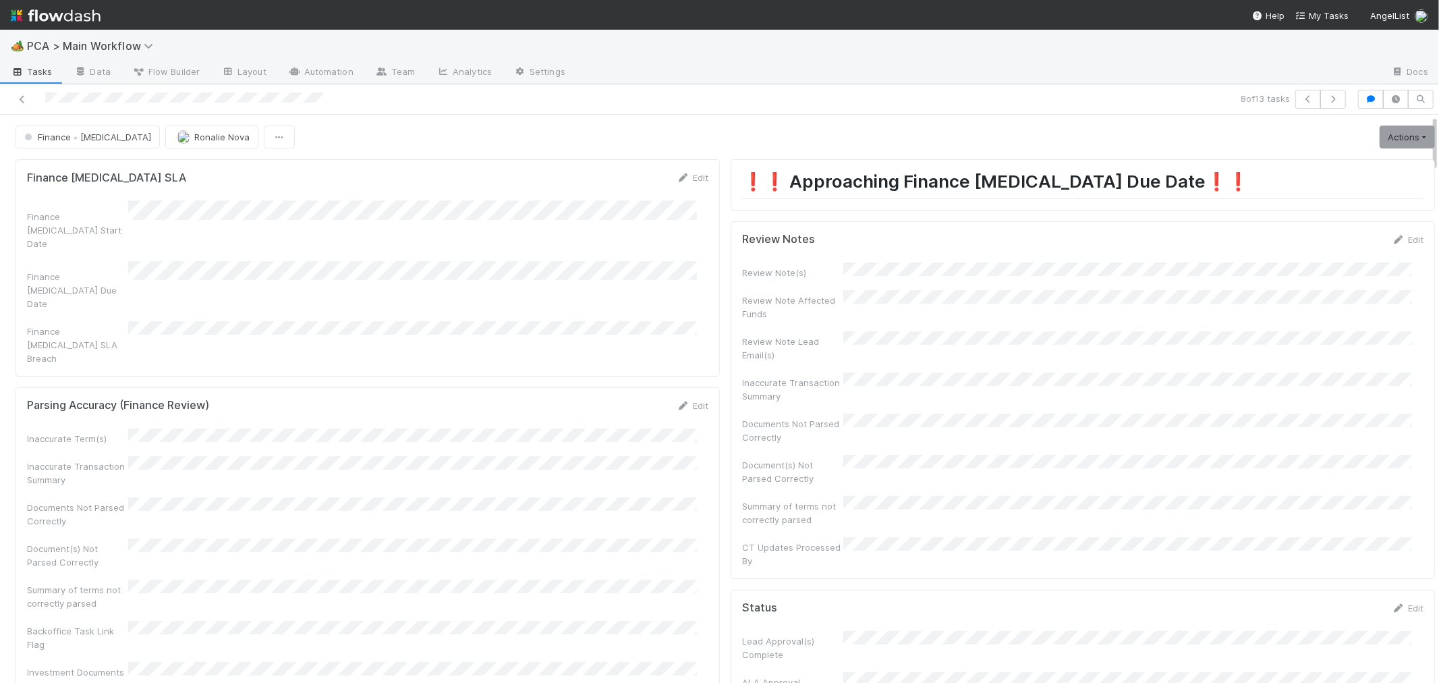
drag, startPoint x: 43, startPoint y: 93, endPoint x: 137, endPoint y: 36, distance: 110.5
click at [126, 109] on div at bounding box center [342, 99] width 675 height 19
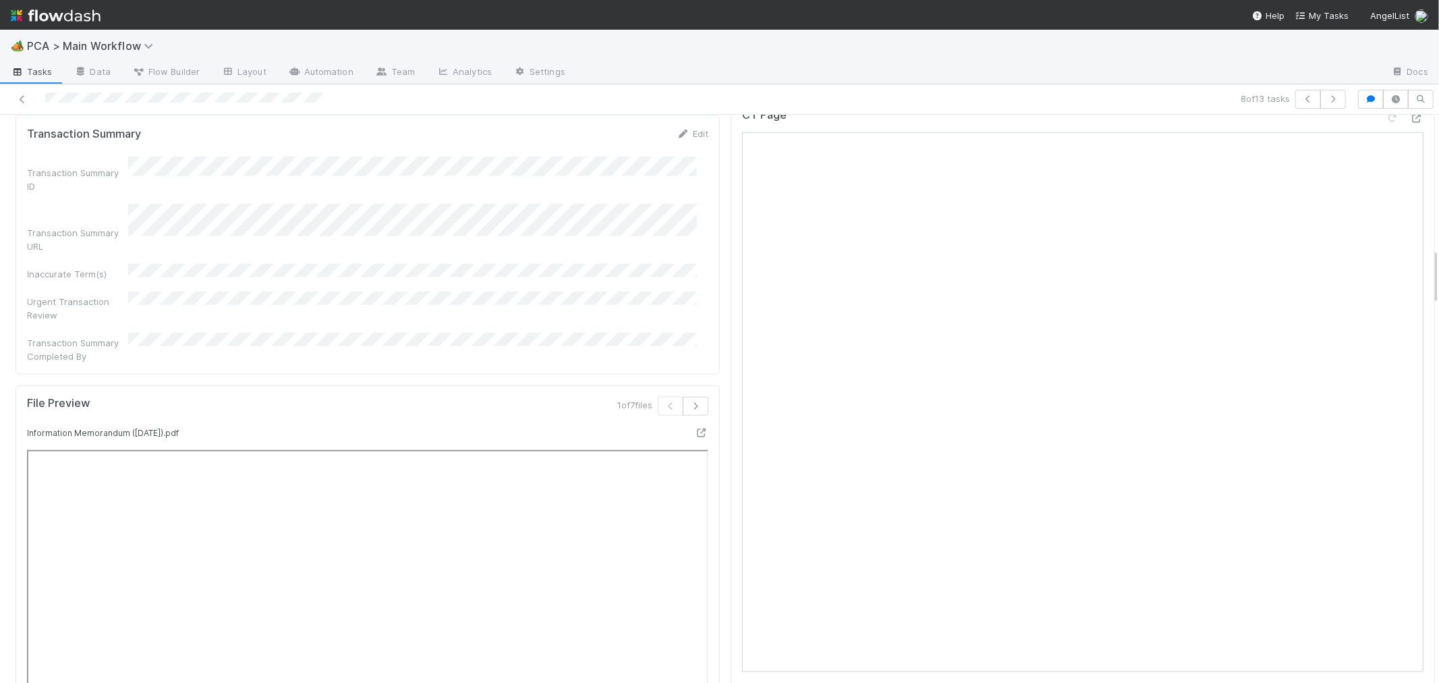
scroll to position [1724, 0]
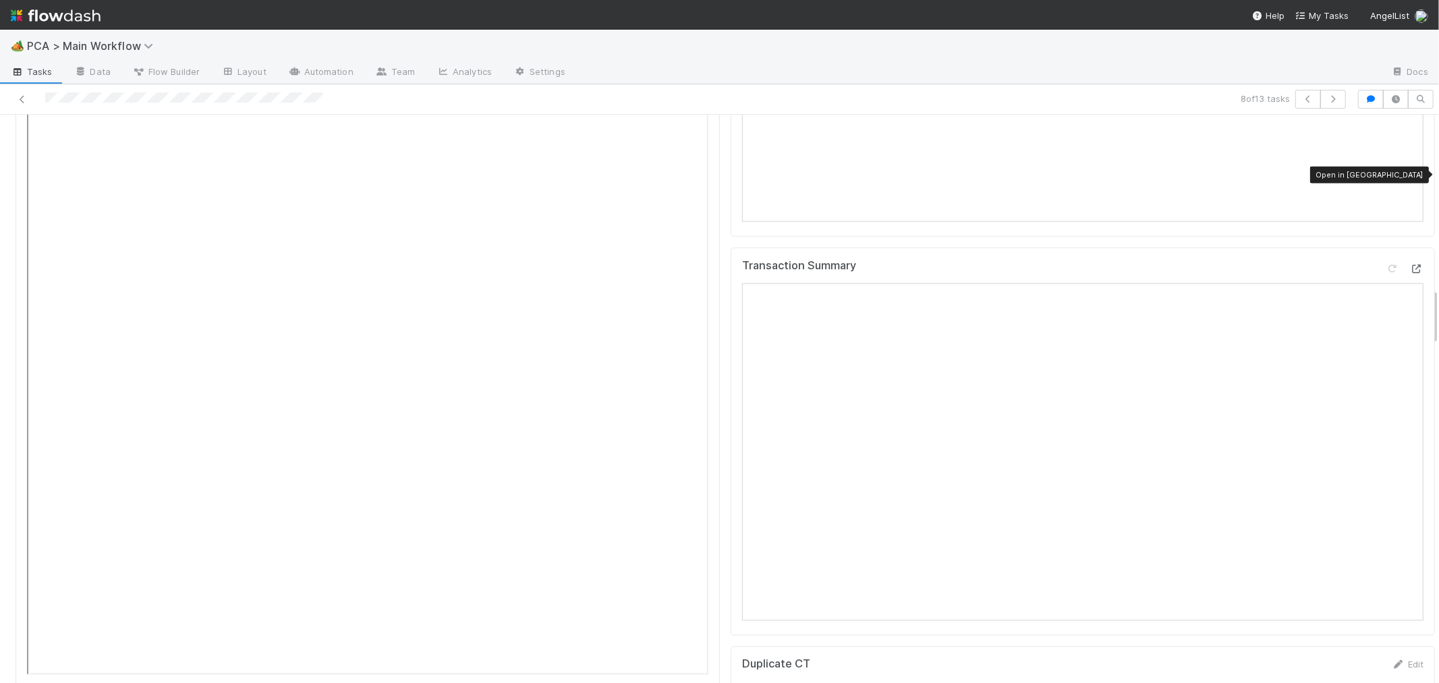
click at [1410, 264] on icon at bounding box center [1416, 268] width 13 height 9
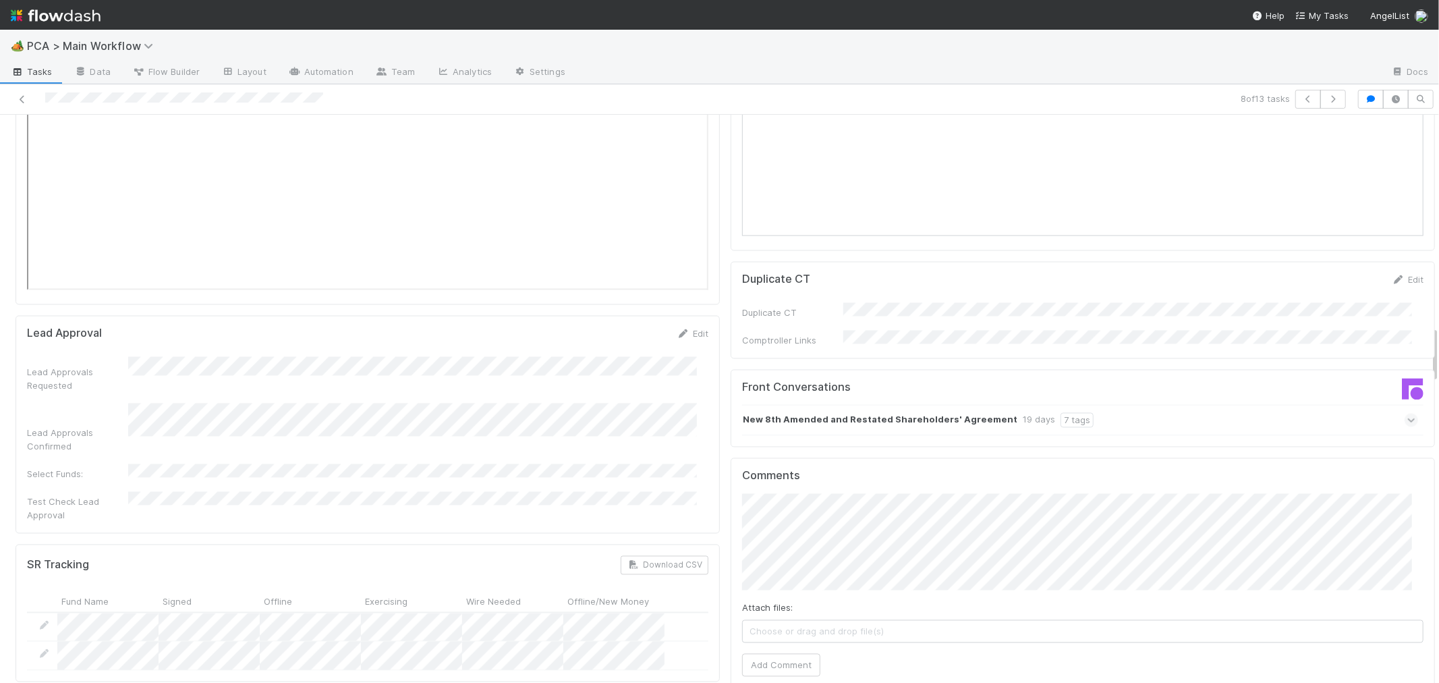
scroll to position [2099, 0]
click at [820, 422] on strong "New 8th Amended and Restated Shareholders' Agreement" at bounding box center [880, 429] width 275 height 15
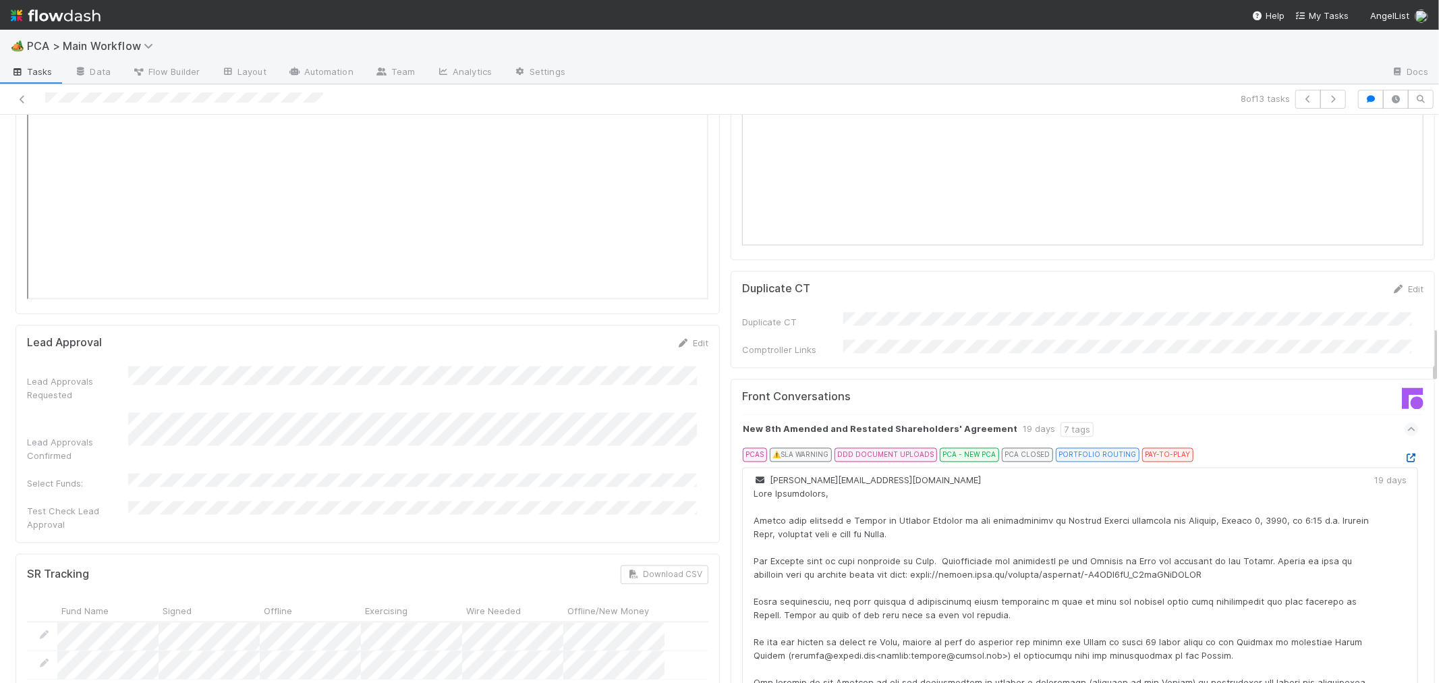
click at [1405, 454] on icon at bounding box center [1411, 458] width 13 height 9
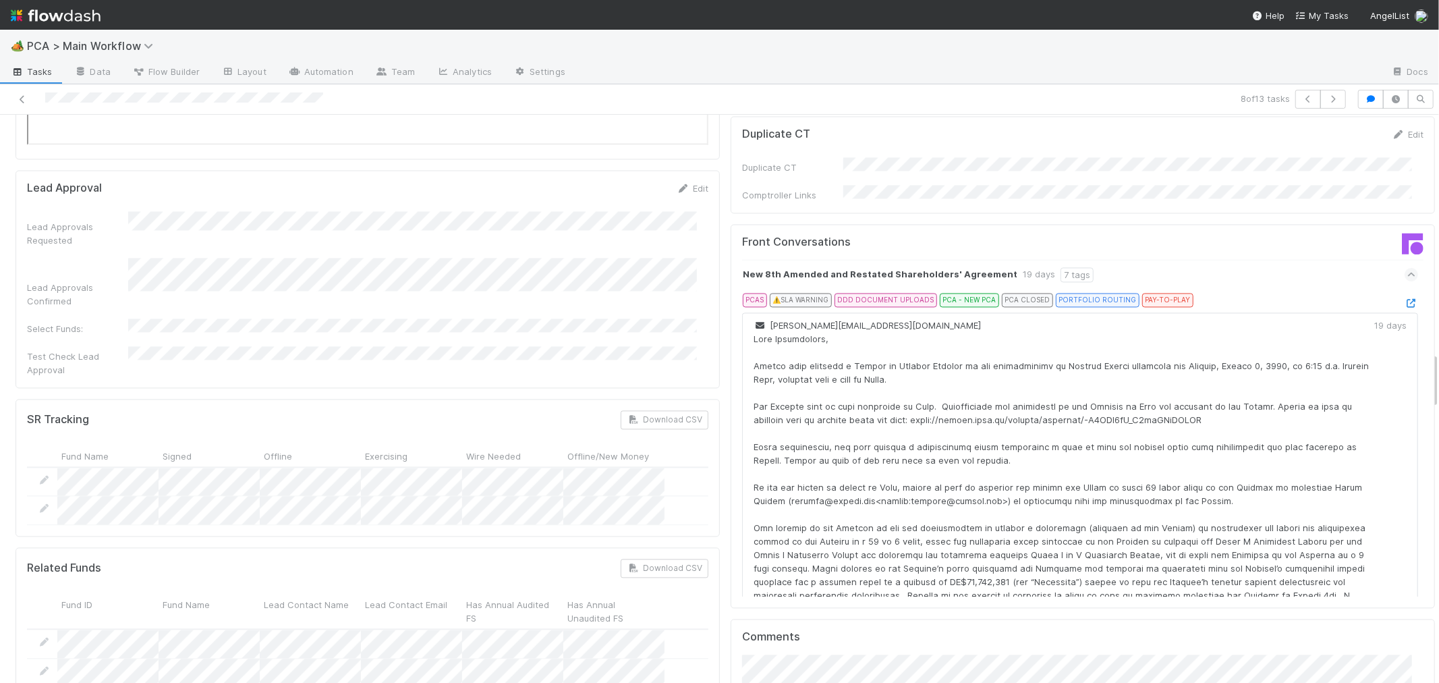
scroll to position [2249, 0]
click at [962, 388] on div at bounding box center [1064, 532] width 621 height 391
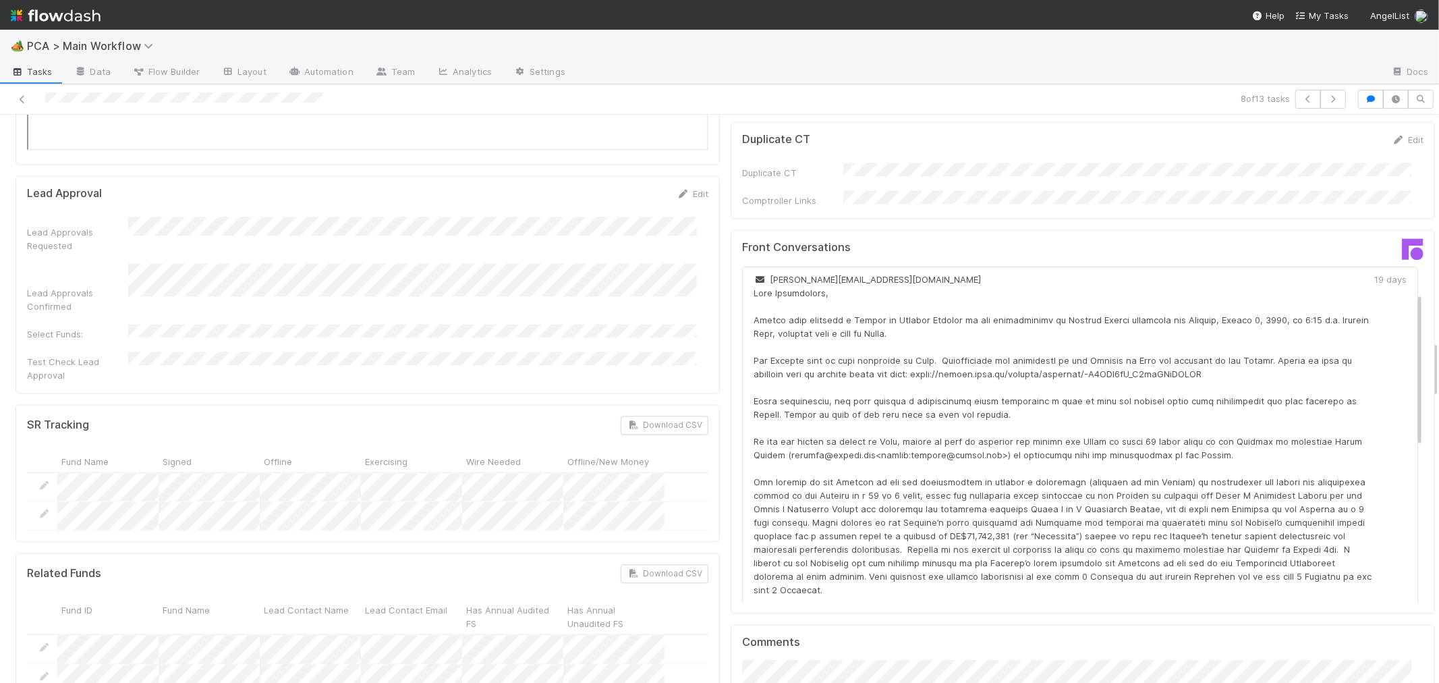
scroll to position [75, 0]
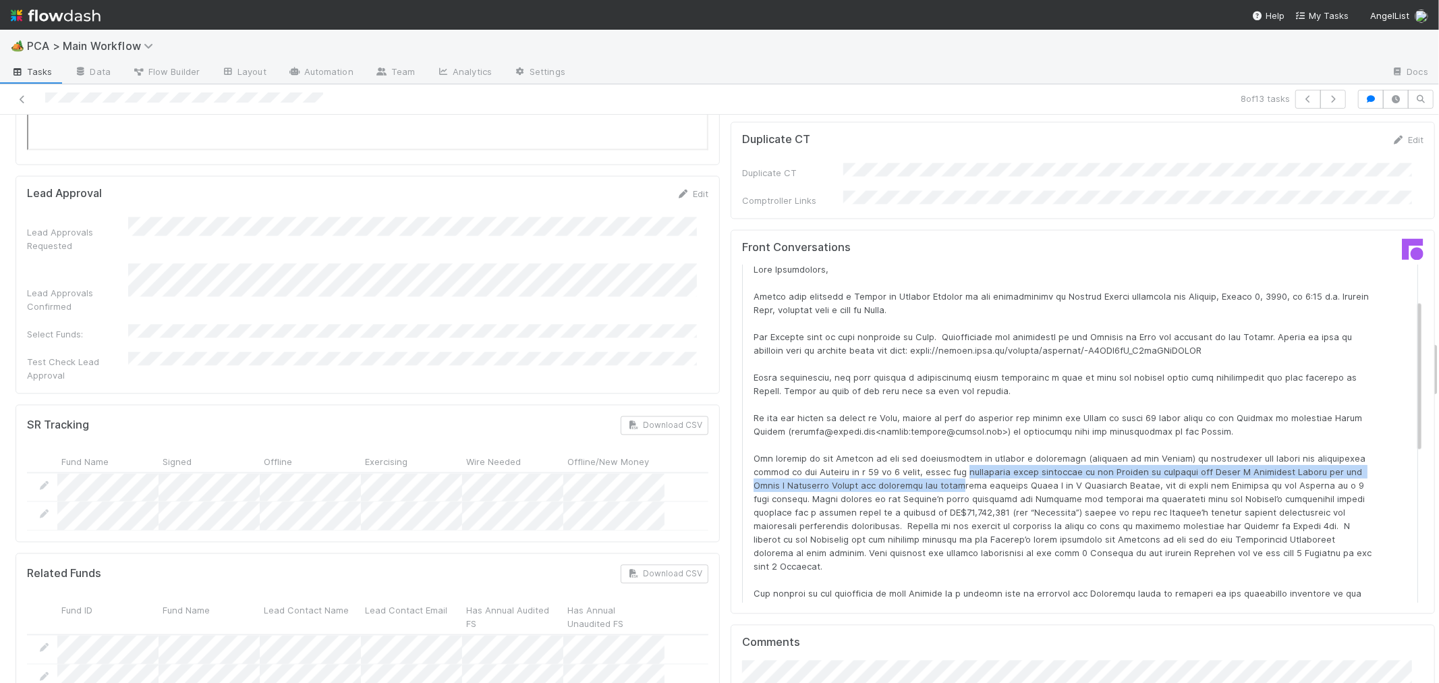
drag, startPoint x: 955, startPoint y: 373, endPoint x: 963, endPoint y: 383, distance: 13.0
click at [963, 383] on div at bounding box center [1064, 457] width 621 height 391
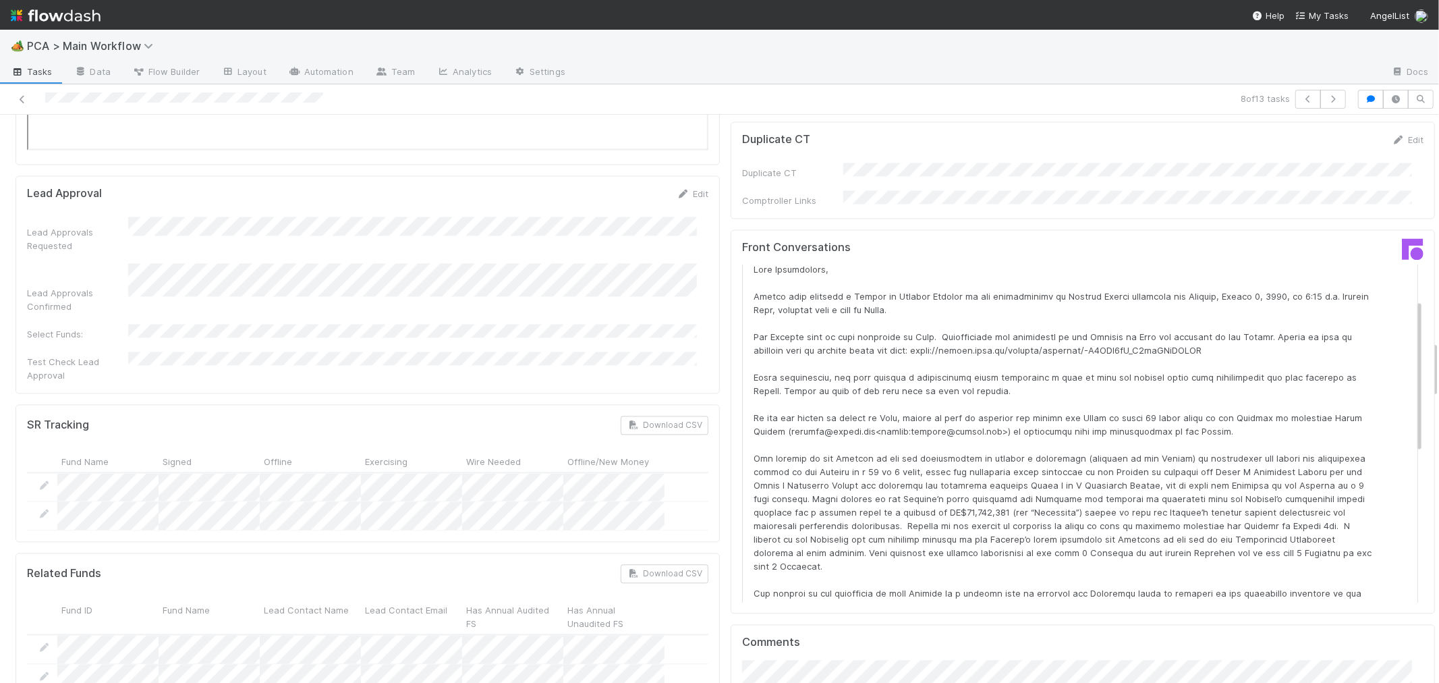
drag, startPoint x: 1016, startPoint y: 423, endPoint x: 1006, endPoint y: 418, distance: 11.2
click at [1016, 422] on div at bounding box center [1064, 457] width 621 height 391
drag, startPoint x: 896, startPoint y: 389, endPoint x: 986, endPoint y: 391, distance: 90.4
click at [986, 391] on div at bounding box center [1064, 457] width 621 height 391
click at [987, 422] on div at bounding box center [1064, 457] width 621 height 391
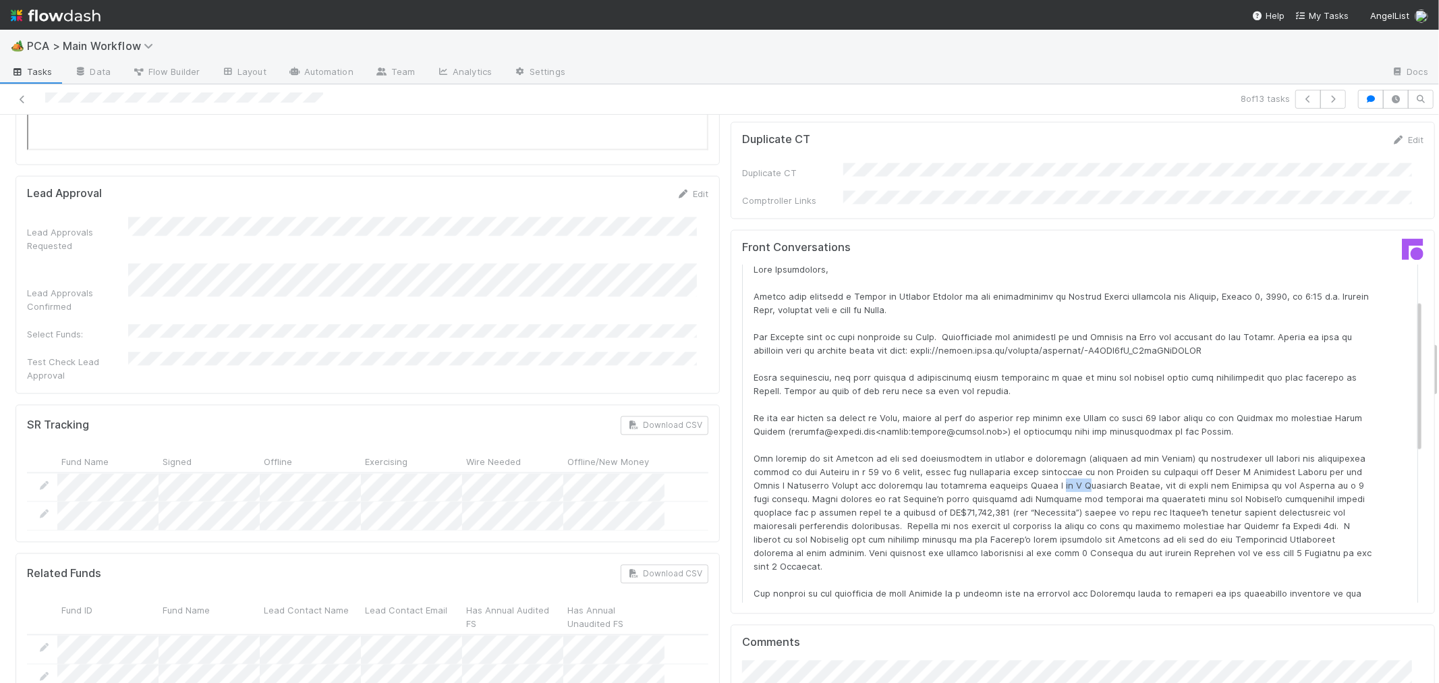
drag, startPoint x: 1049, startPoint y: 383, endPoint x: 1074, endPoint y: 383, distance: 25.0
click at [1074, 383] on div at bounding box center [1064, 457] width 621 height 391
click at [928, 403] on div at bounding box center [1064, 457] width 621 height 391
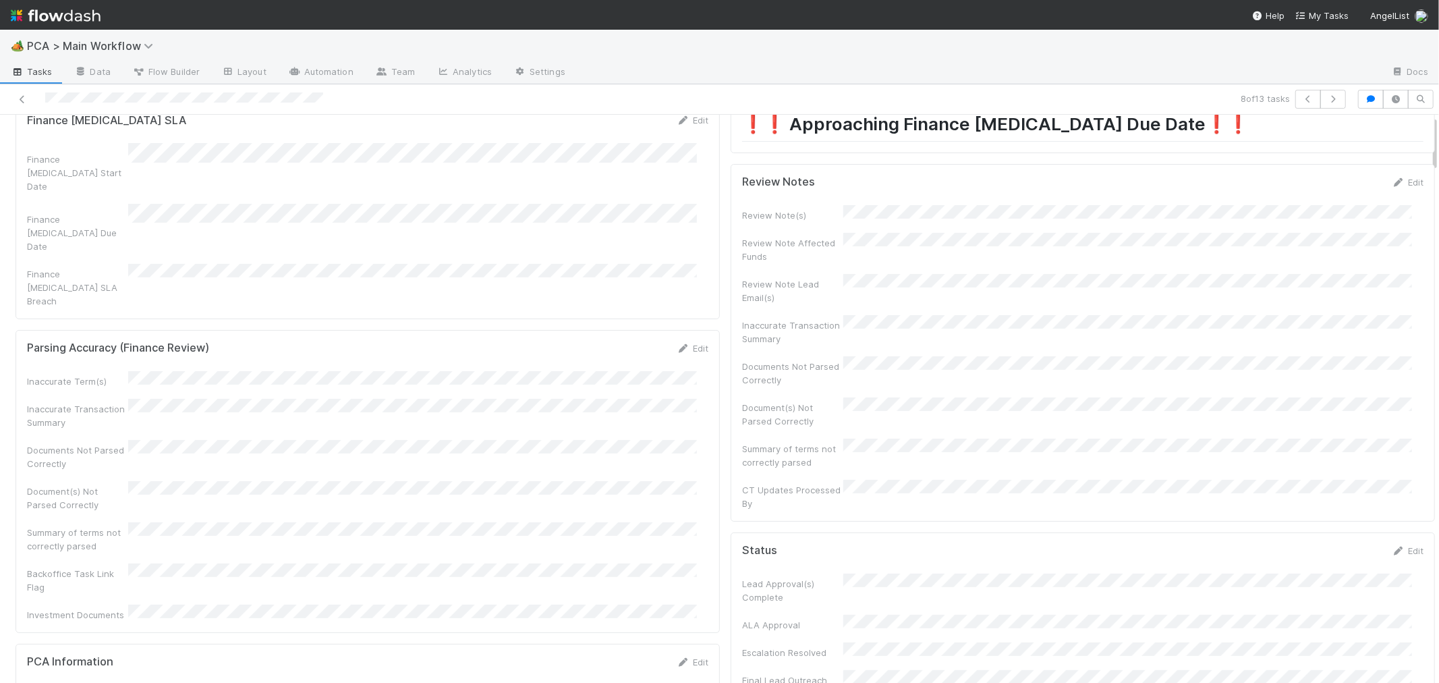
scroll to position [0, 0]
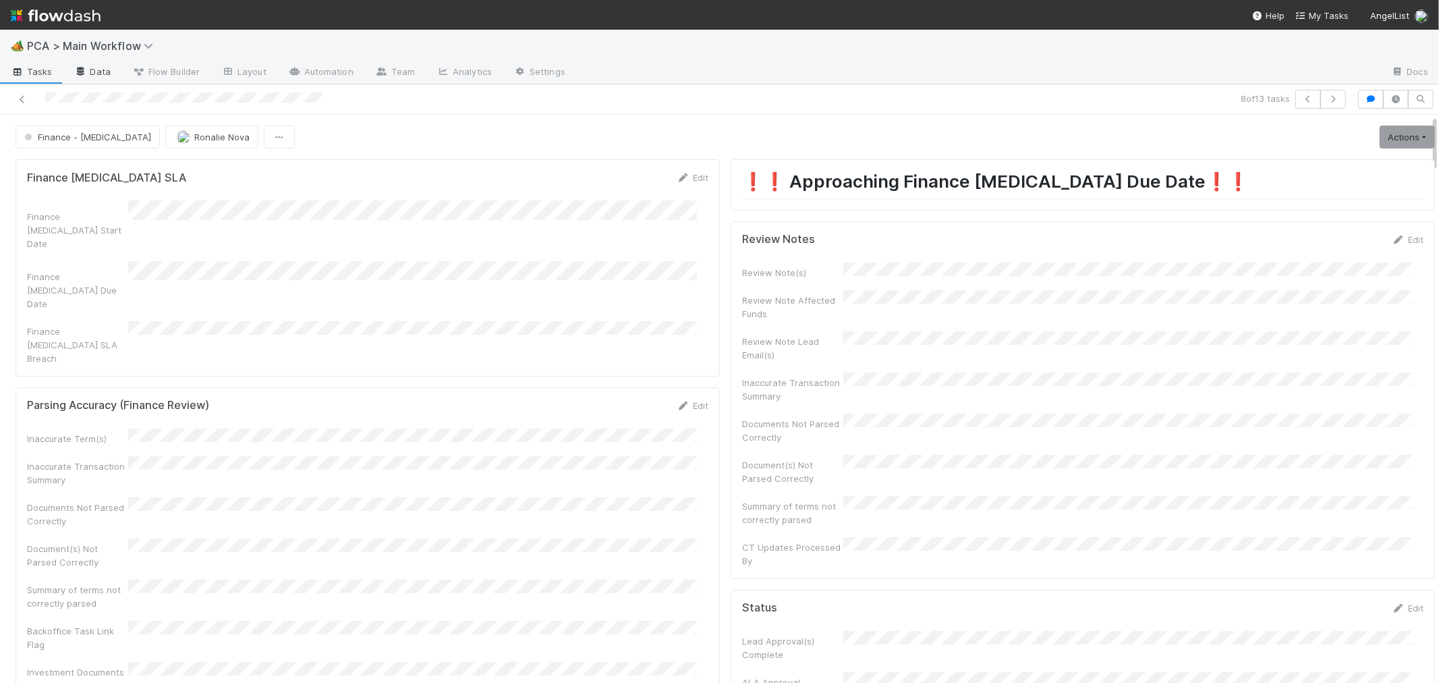
drag, startPoint x: 22, startPoint y: 96, endPoint x: 67, endPoint y: 81, distance: 47.6
click at [22, 96] on icon at bounding box center [22, 99] width 13 height 9
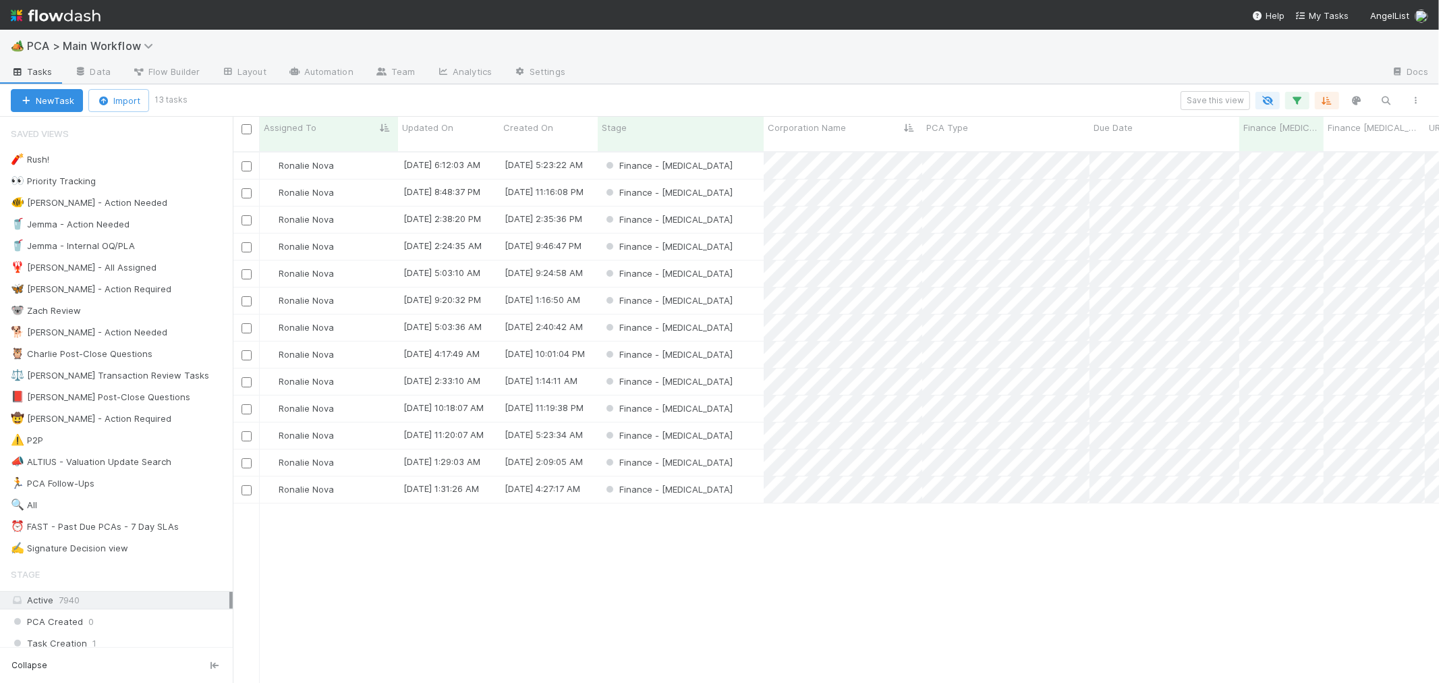
scroll to position [531, 1195]
click at [733, 396] on div "Finance - [MEDICAL_DATA]" at bounding box center [681, 408] width 166 height 26
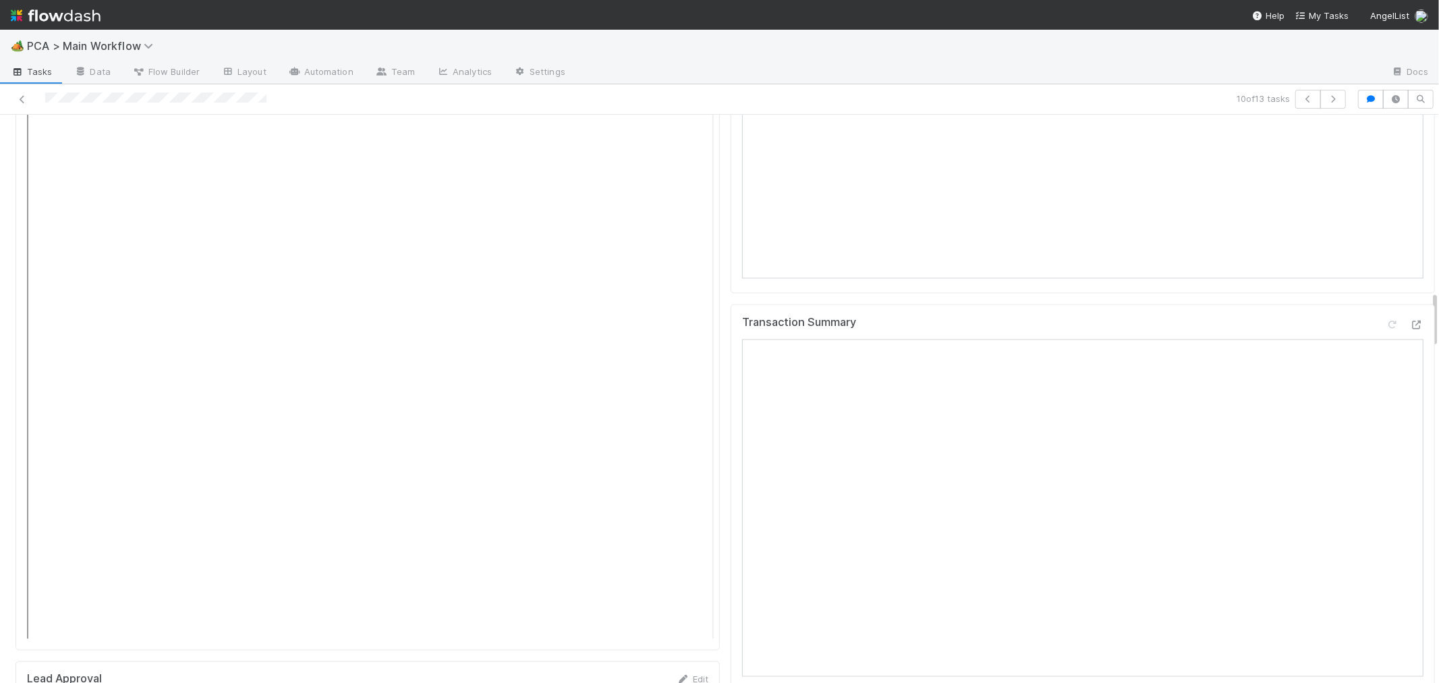
scroll to position [1649, 0]
click at [1410, 350] on icon at bounding box center [1416, 354] width 13 height 9
click at [119, 98] on div at bounding box center [342, 99] width 675 height 19
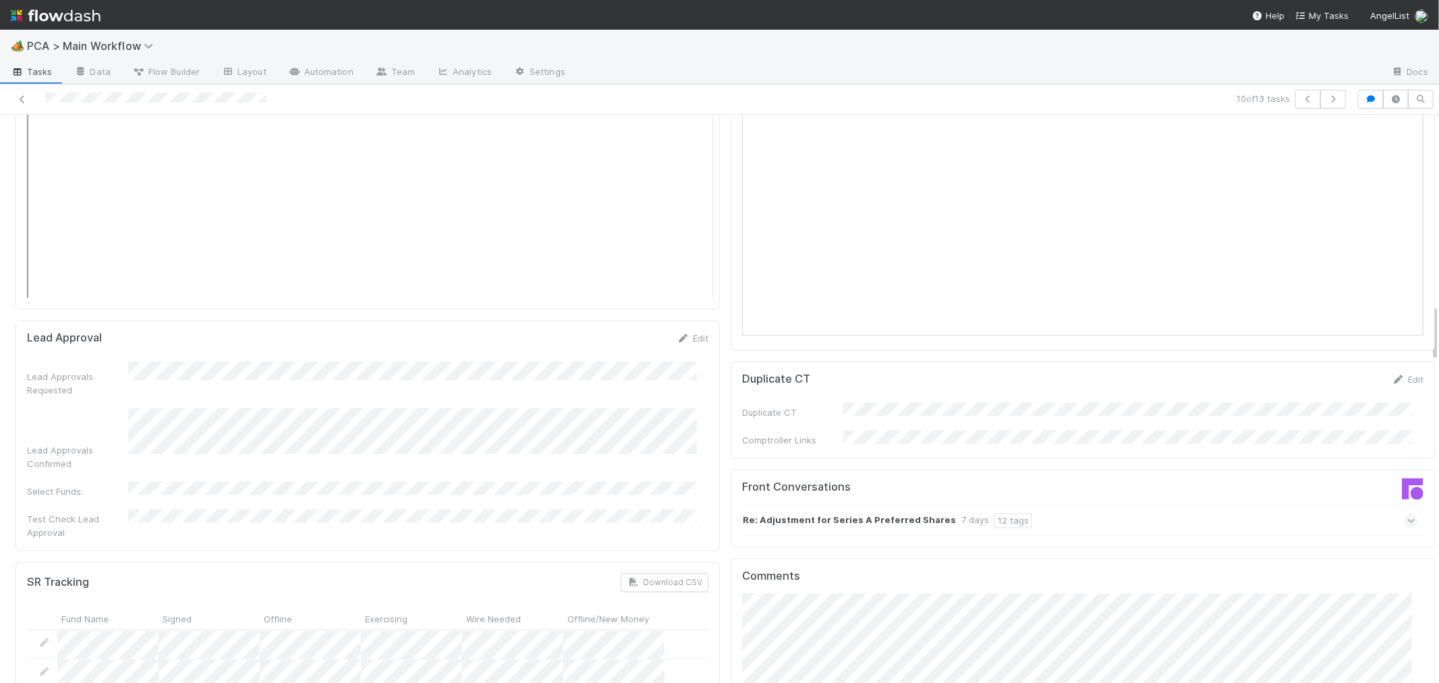
scroll to position [2024, 0]
click at [879, 509] on strong "Re: Adjustment for Series A Preferred Shares" at bounding box center [849, 516] width 213 height 15
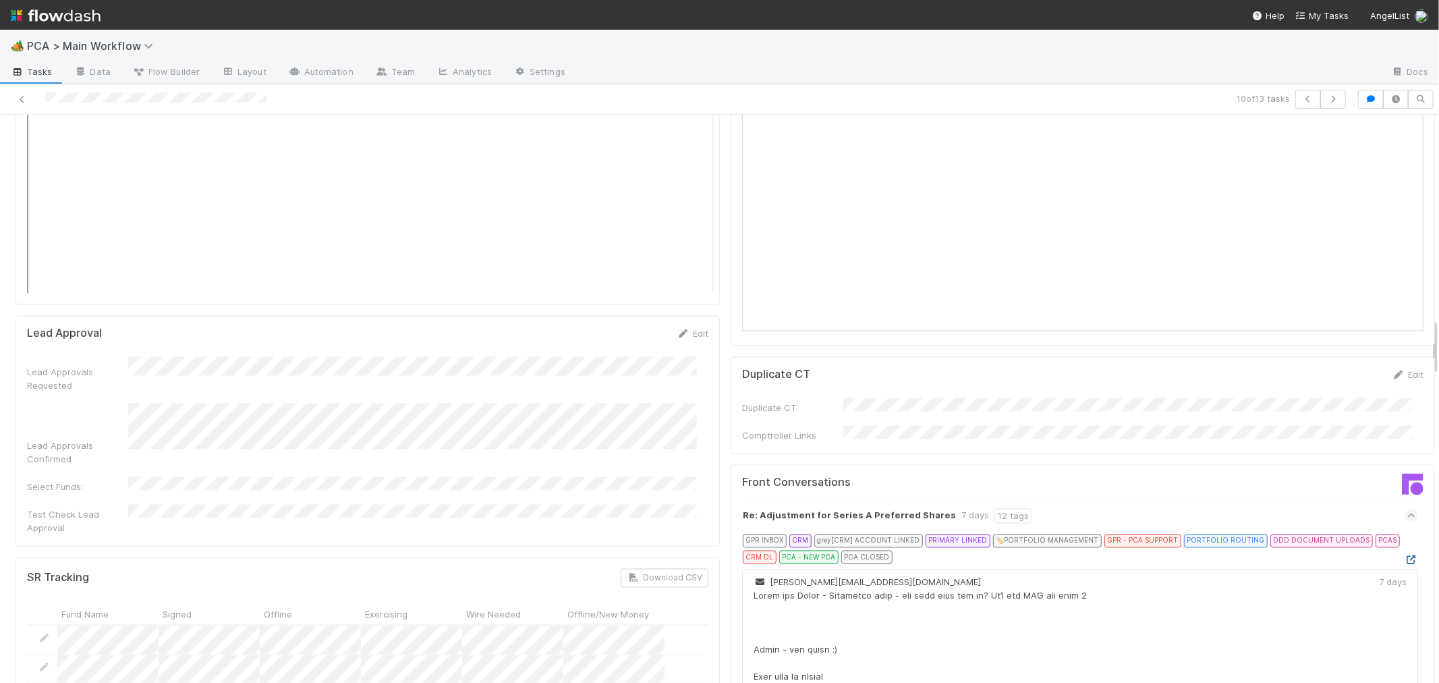
click at [1405, 556] on icon at bounding box center [1411, 560] width 13 height 9
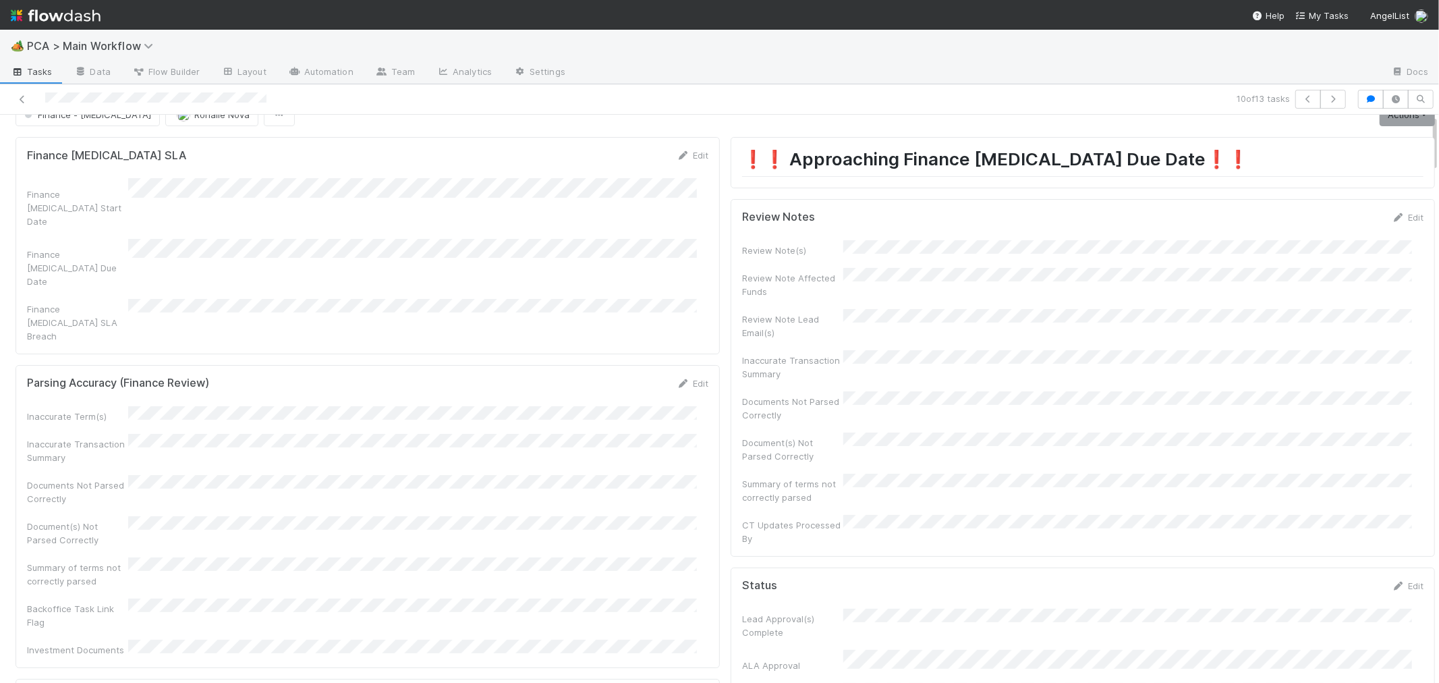
scroll to position [0, 0]
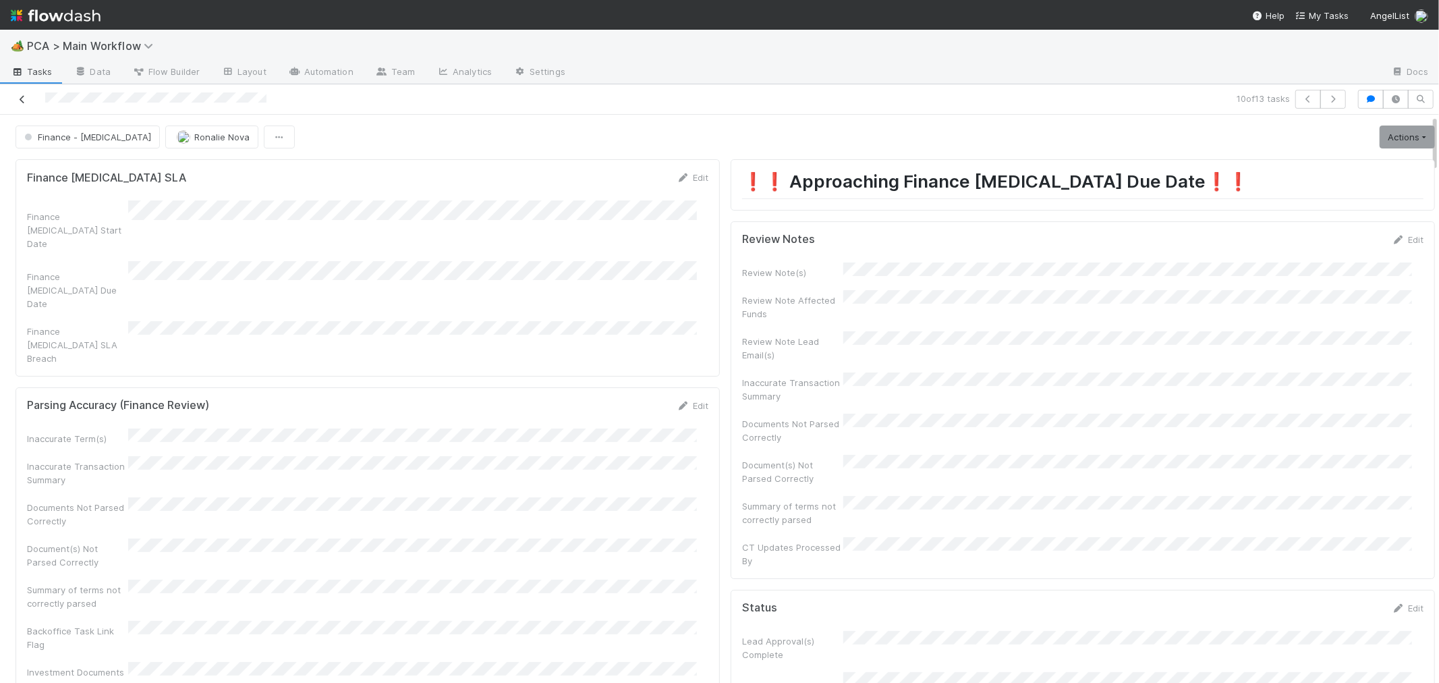
click at [23, 95] on icon at bounding box center [22, 99] width 13 height 9
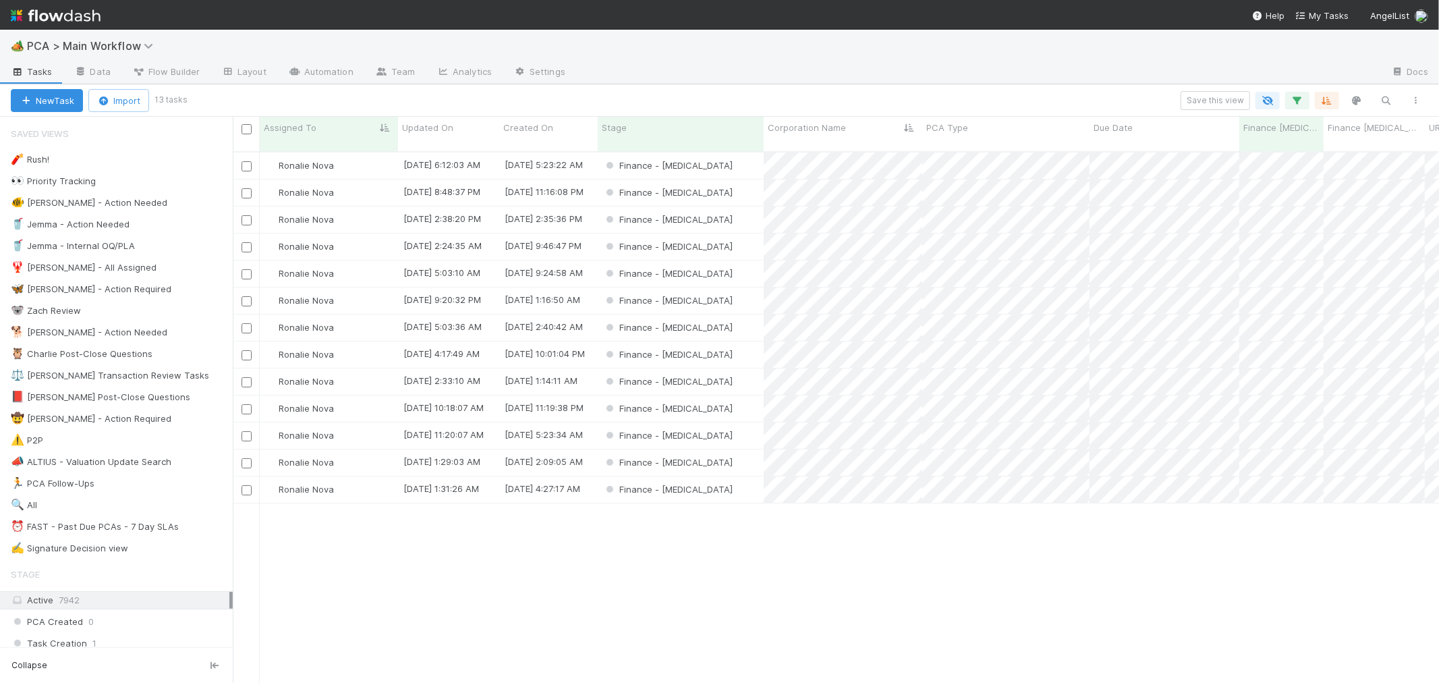
scroll to position [531, 1195]
click at [732, 422] on div "Finance - [MEDICAL_DATA]" at bounding box center [681, 435] width 166 height 26
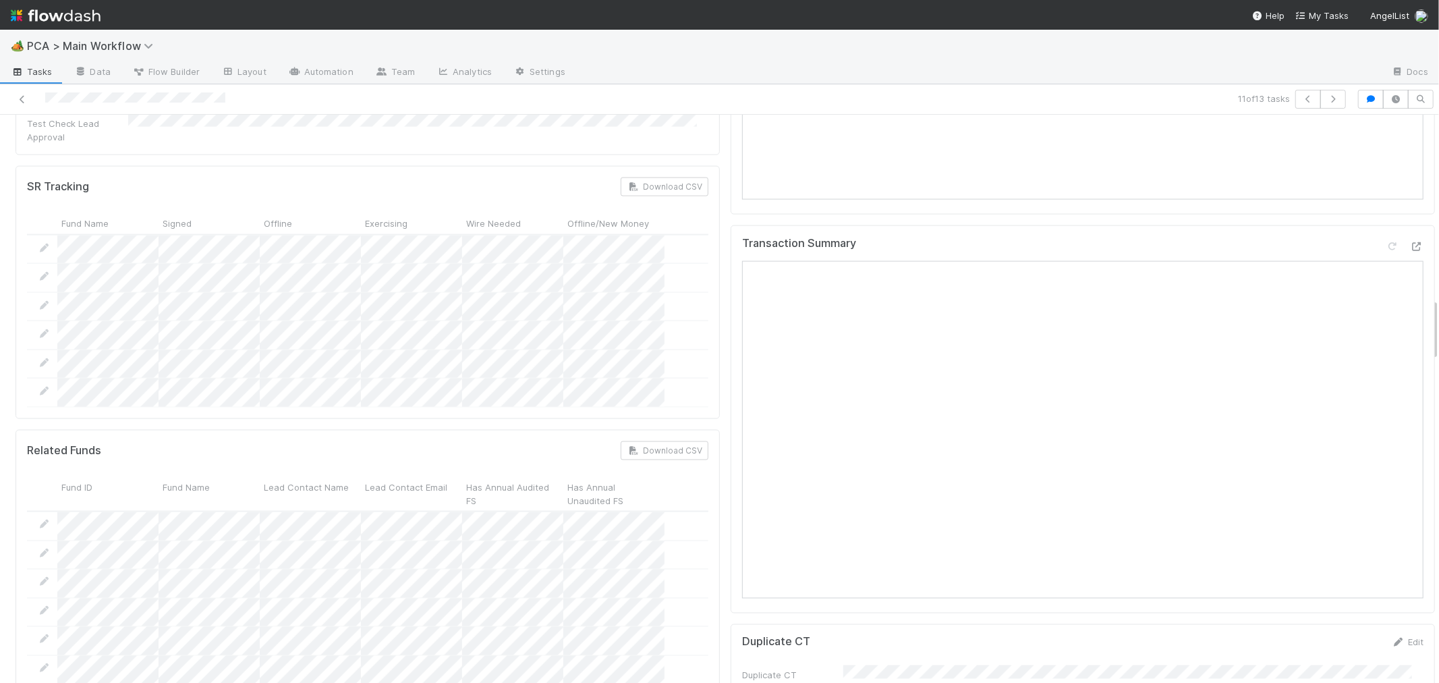
scroll to position [1649, 0]
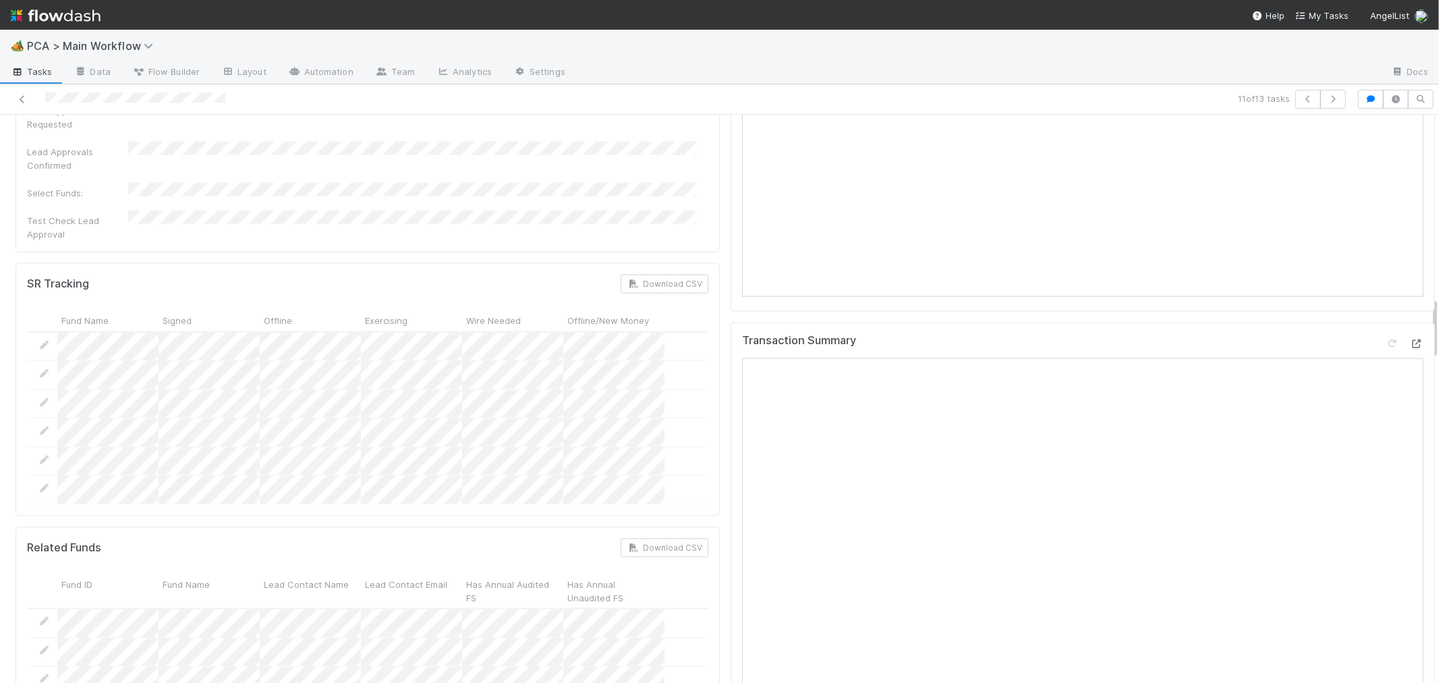
click at [1410, 339] on icon at bounding box center [1416, 343] width 13 height 9
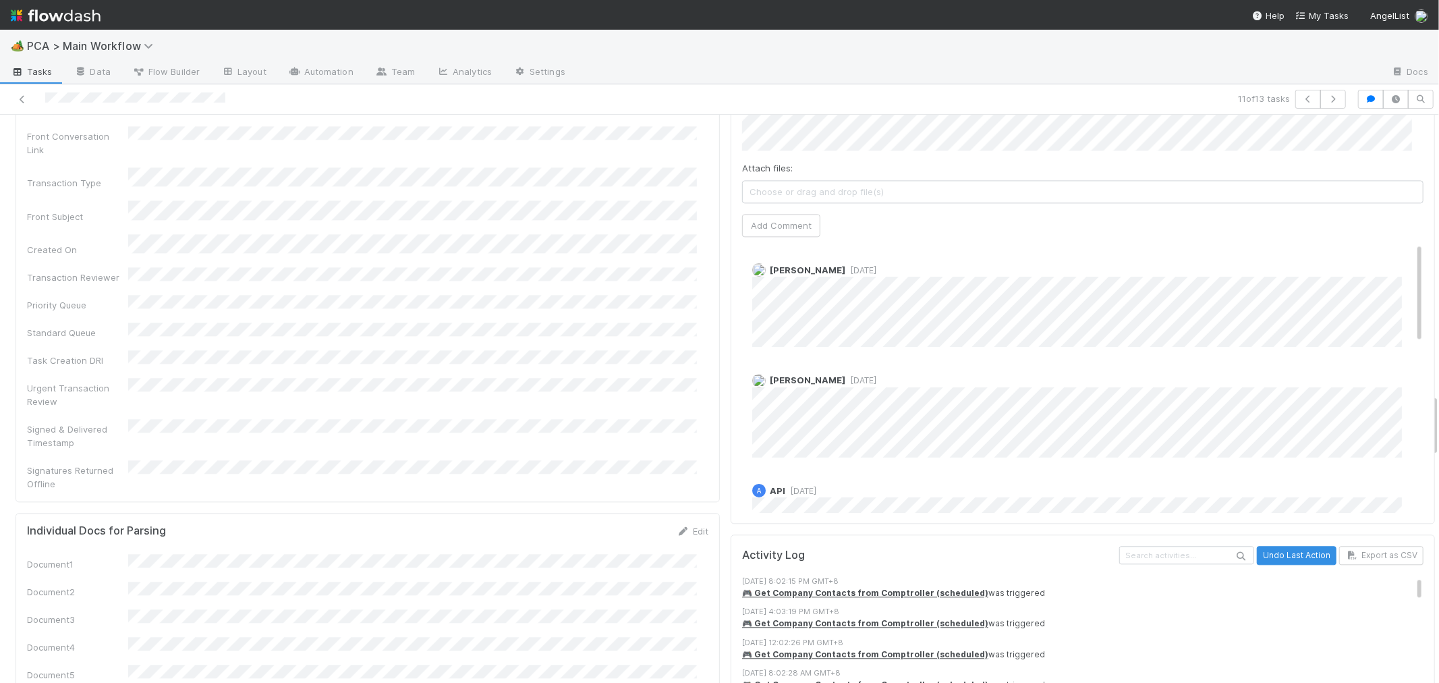
scroll to position [2099, 0]
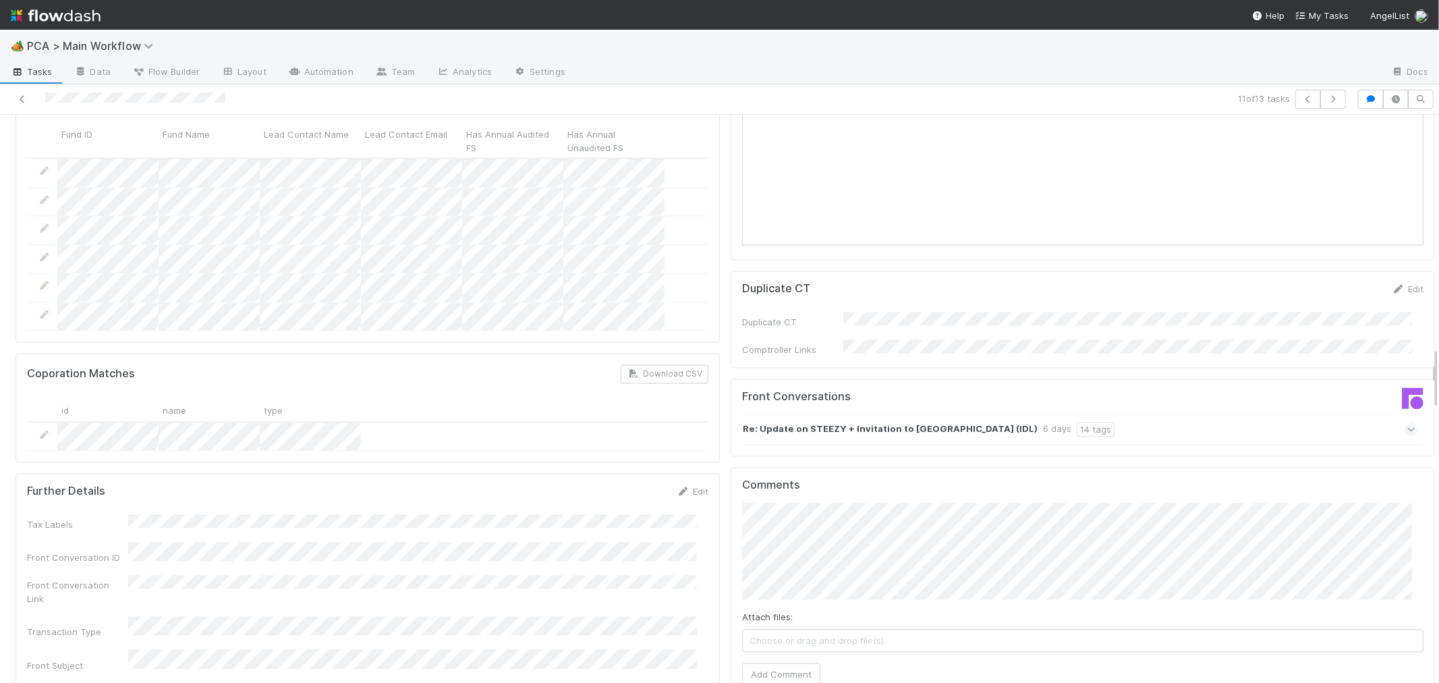
click at [920, 422] on strong "Re: Update on STEEZY + Invitation to New Co (IDL)" at bounding box center [890, 429] width 295 height 15
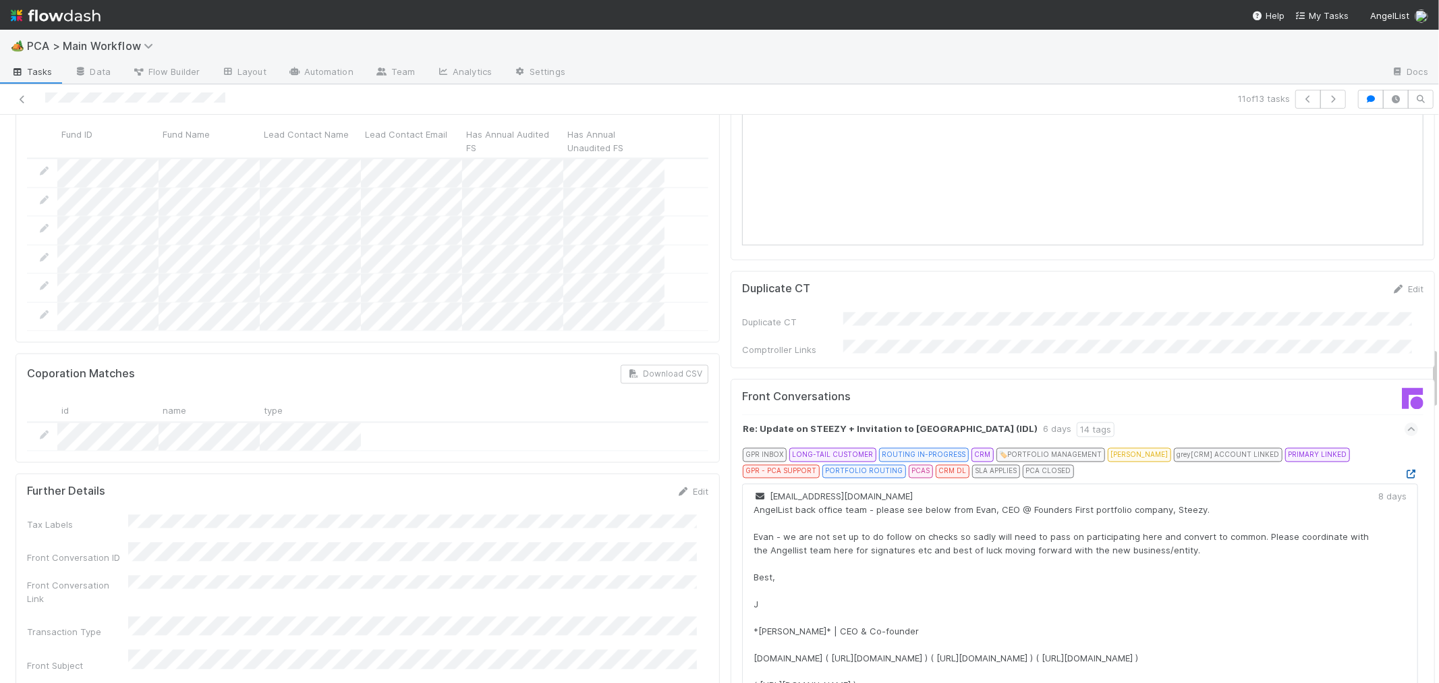
click at [1405, 470] on icon at bounding box center [1411, 474] width 13 height 9
drag, startPoint x: 24, startPoint y: 99, endPoint x: 123, endPoint y: 56, distance: 108.2
click at [24, 99] on icon at bounding box center [22, 99] width 13 height 9
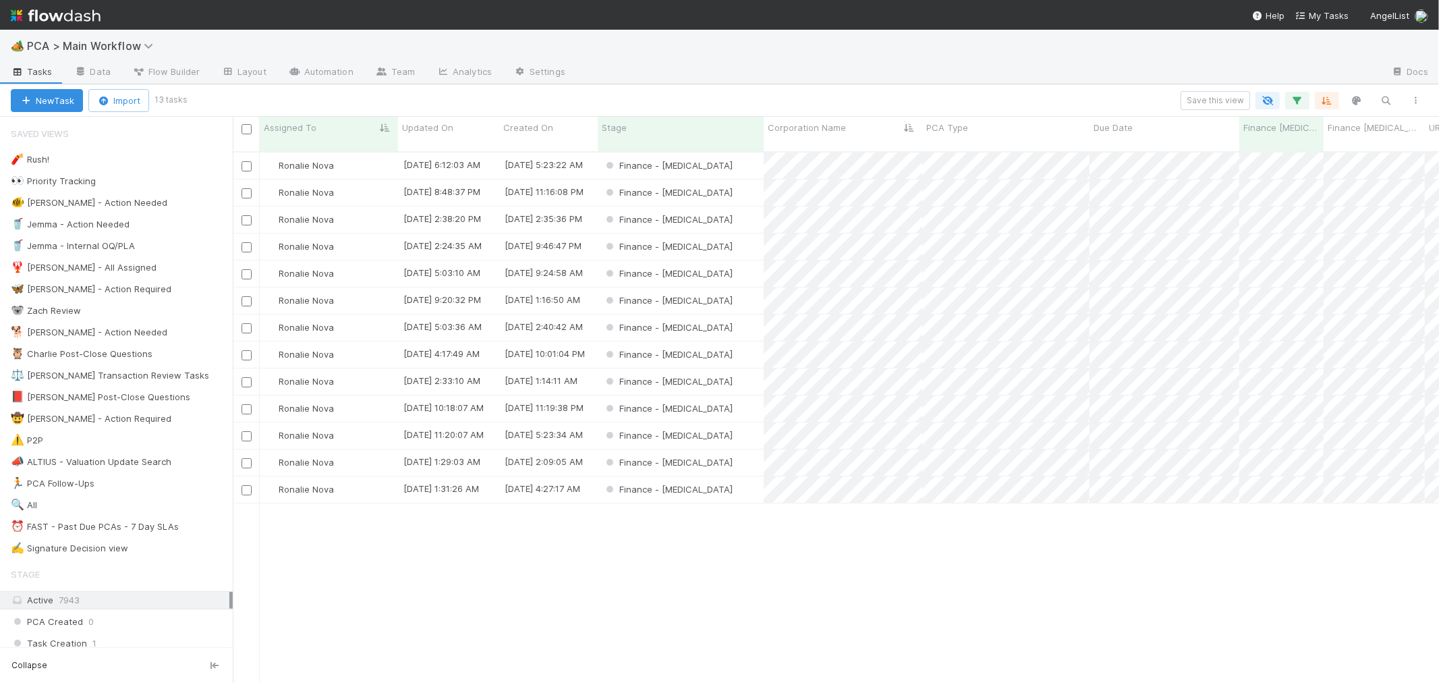
scroll to position [531, 1195]
click at [733, 476] on div "Finance - [MEDICAL_DATA]" at bounding box center [681, 489] width 166 height 26
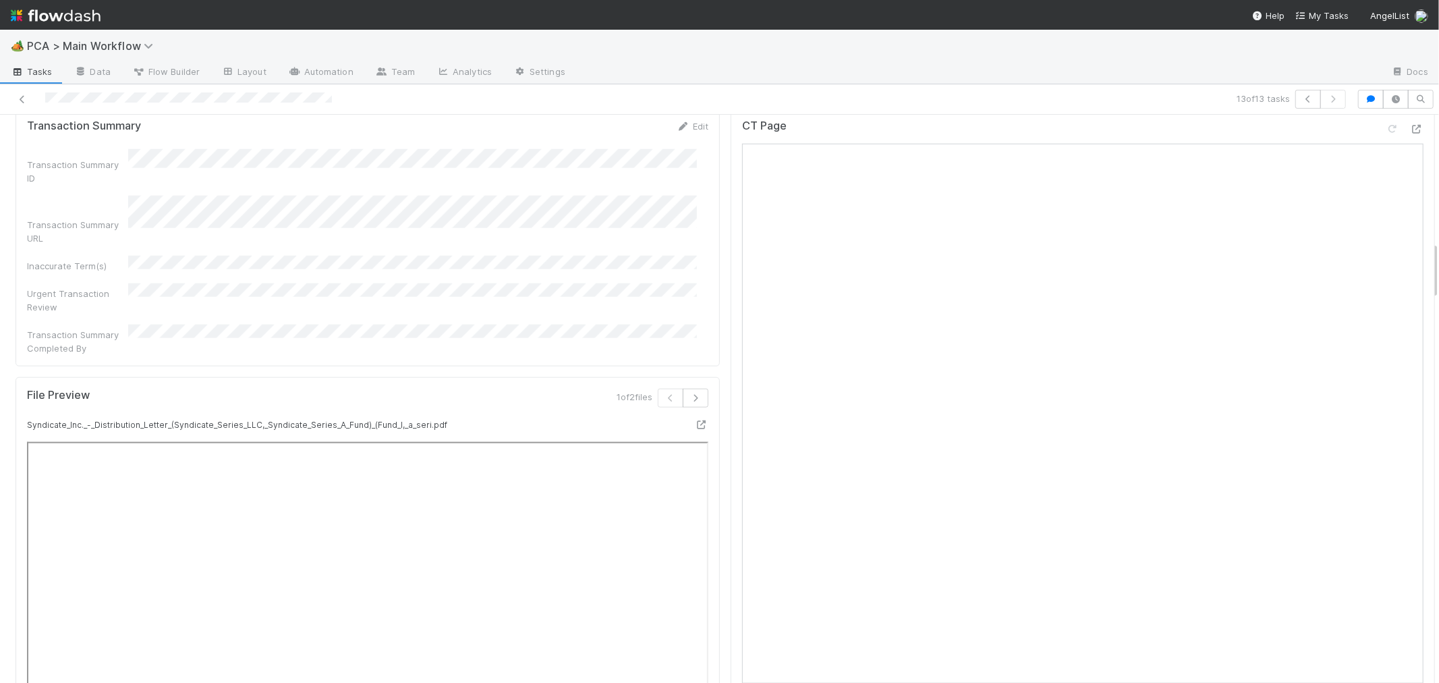
scroll to position [1049, 0]
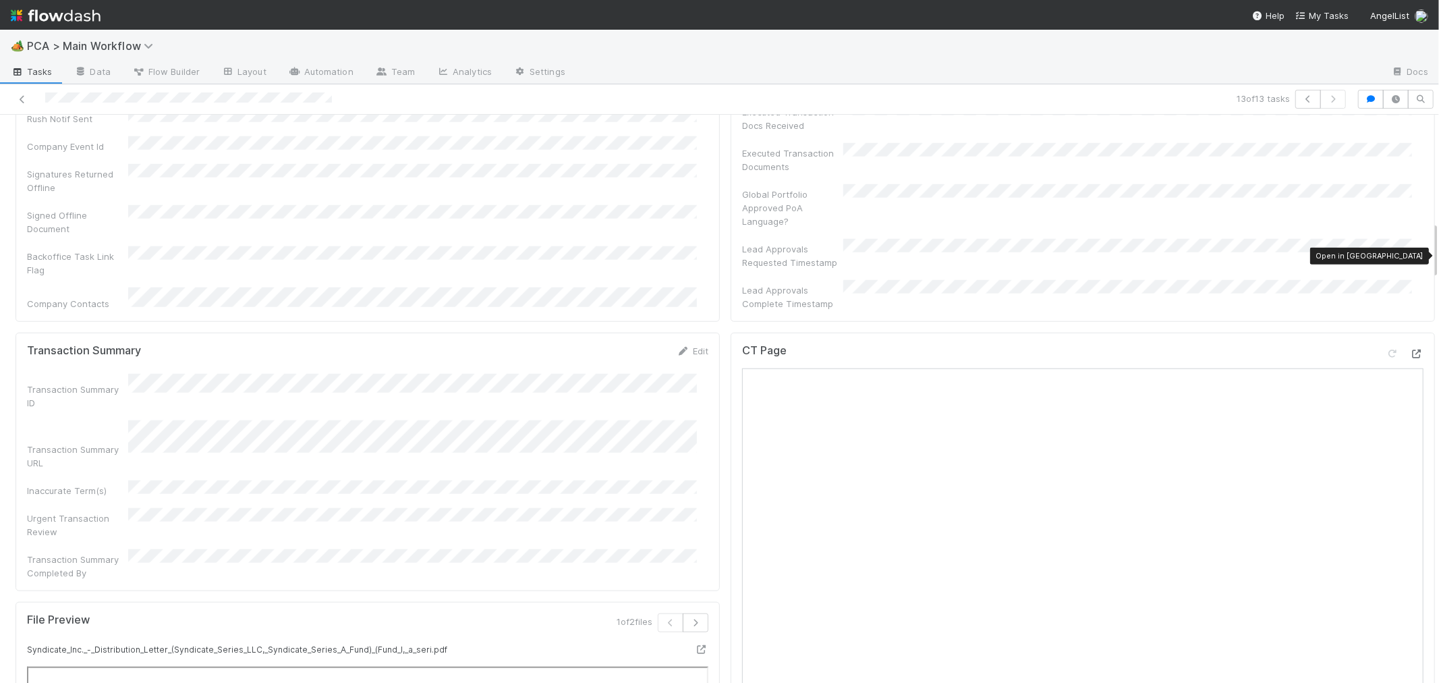
click at [1410, 349] on icon at bounding box center [1416, 353] width 13 height 9
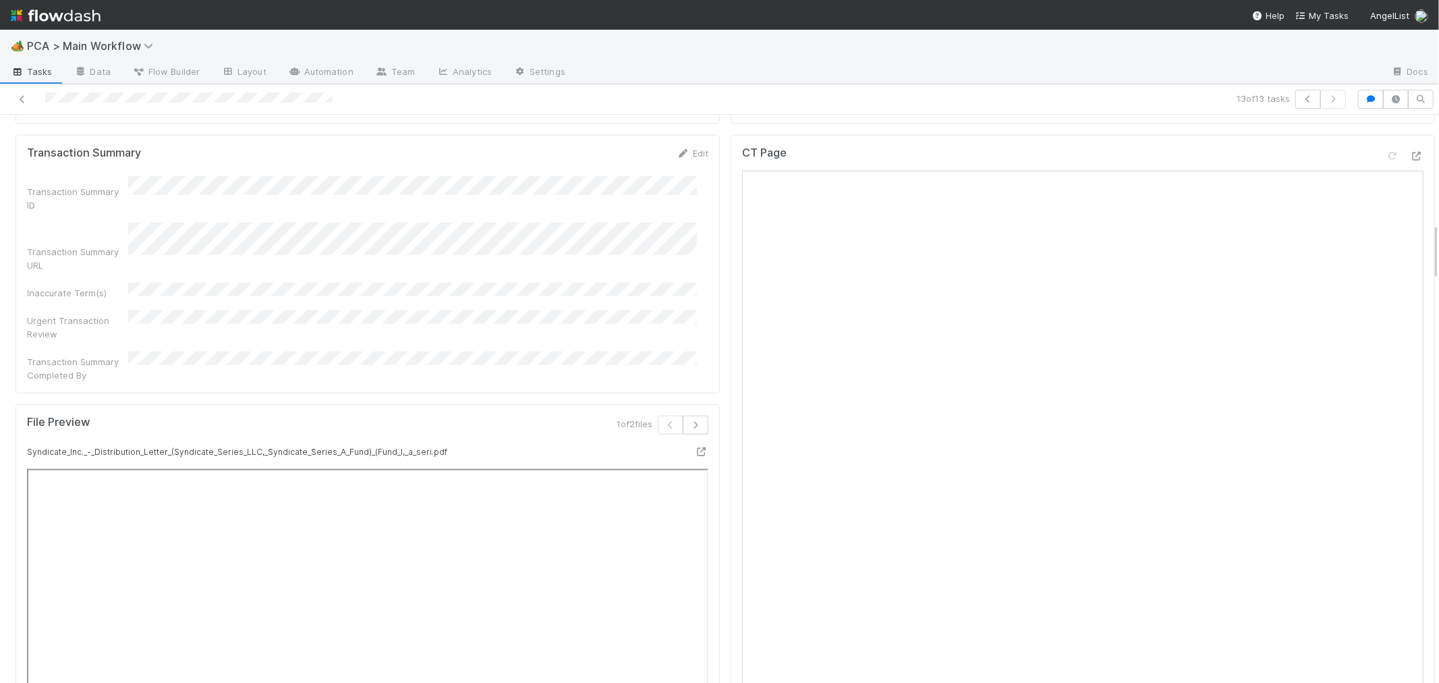
scroll to position [1499, 0]
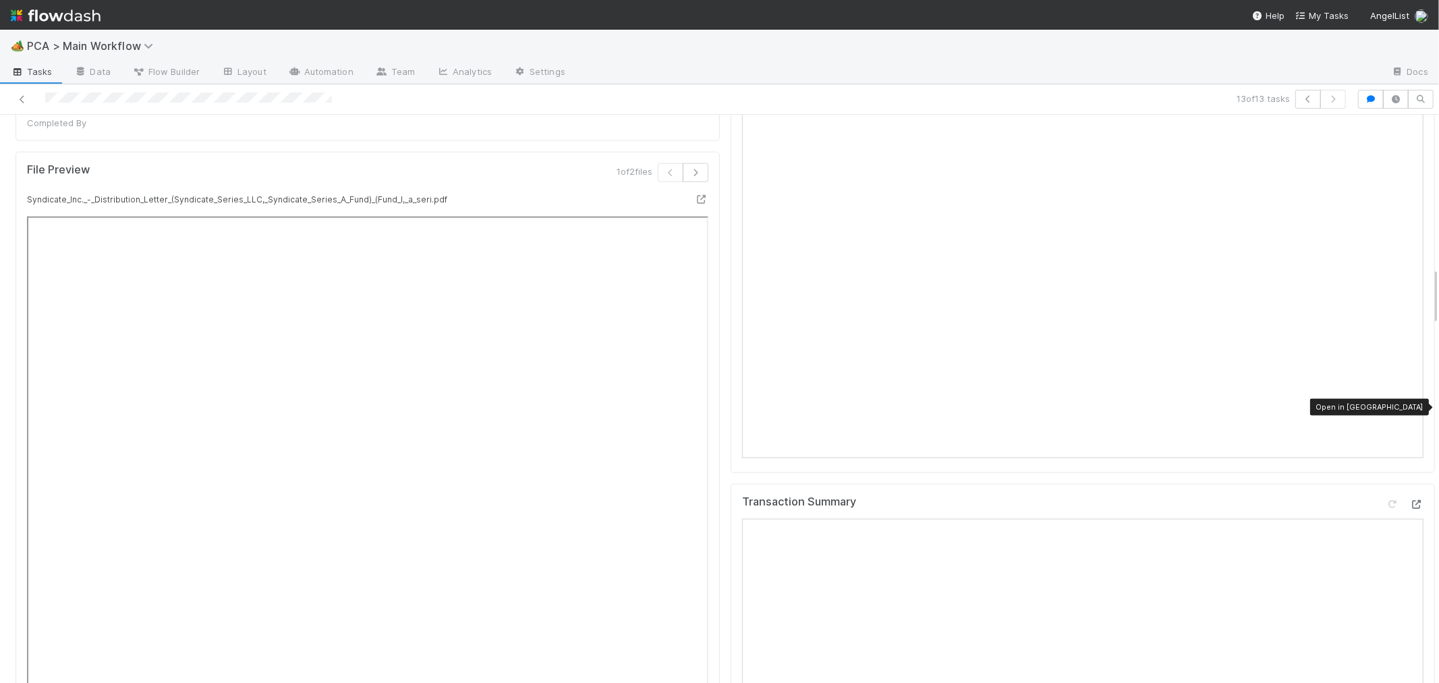
click at [1410, 500] on icon at bounding box center [1416, 504] width 13 height 9
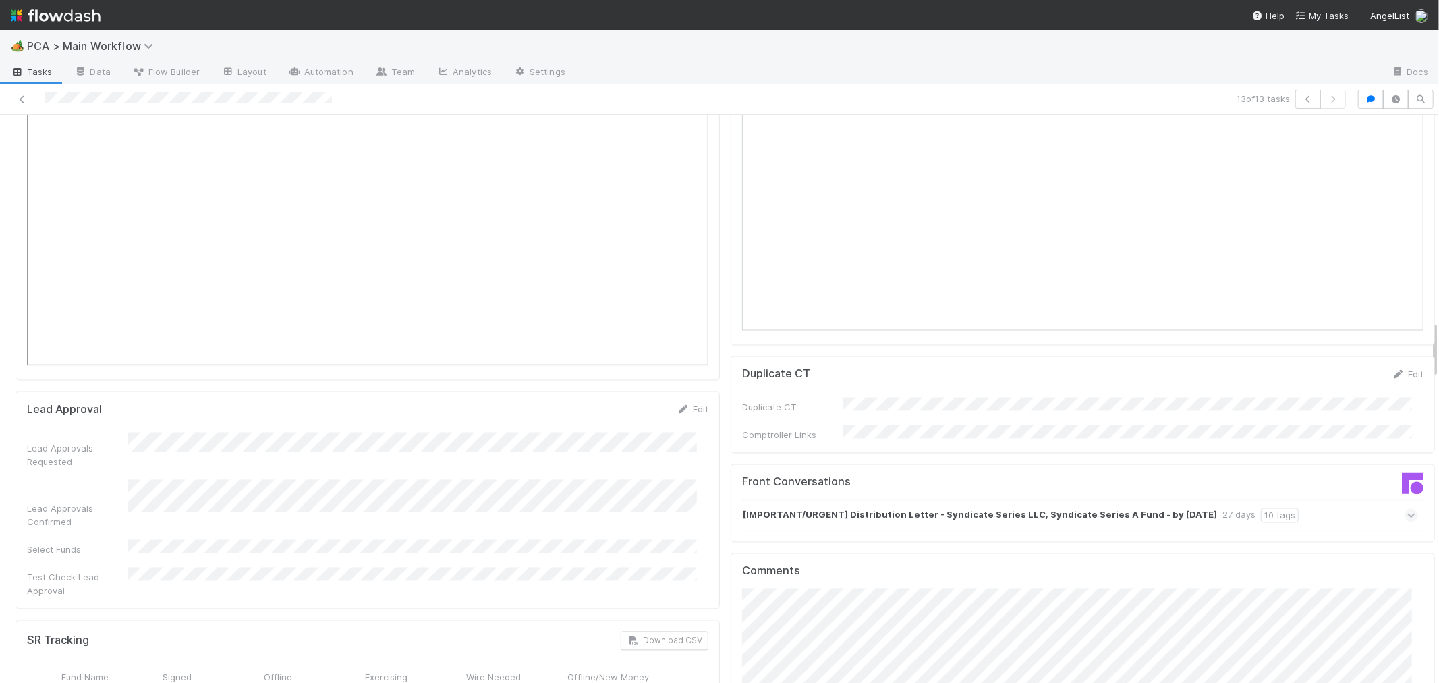
scroll to position [2024, 0]
click at [866, 509] on strong "[IMPORTANT/URGENT] Distribution Letter - Syndicate Series LLC, Syndicate Series…" at bounding box center [980, 516] width 474 height 15
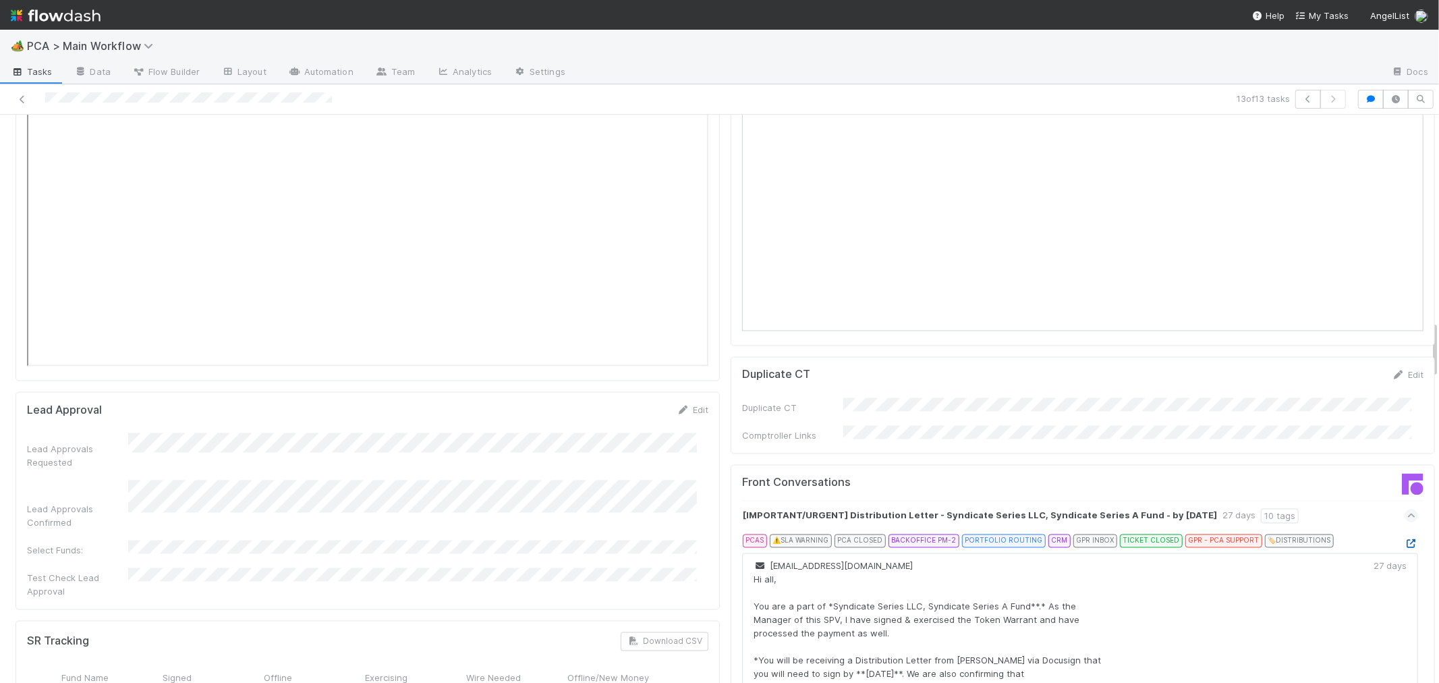
click at [1405, 540] on icon at bounding box center [1411, 544] width 13 height 9
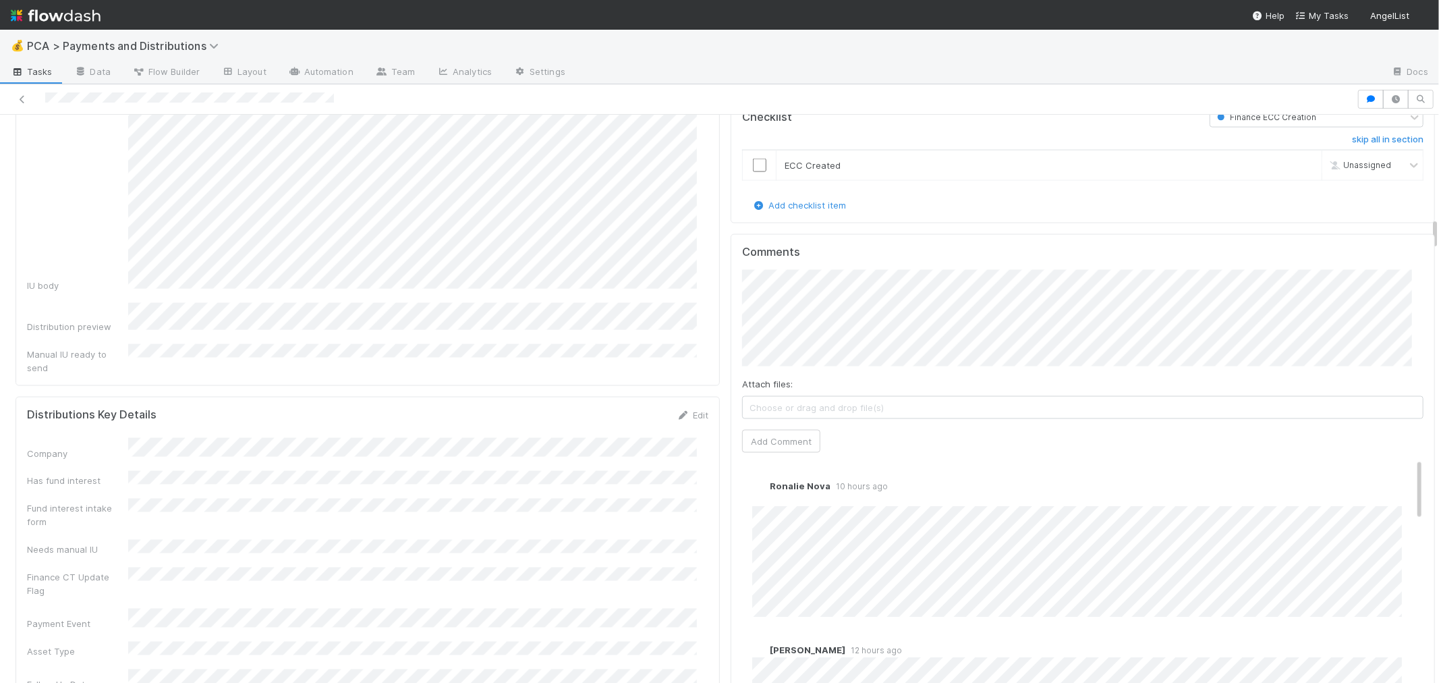
scroll to position [1799, 0]
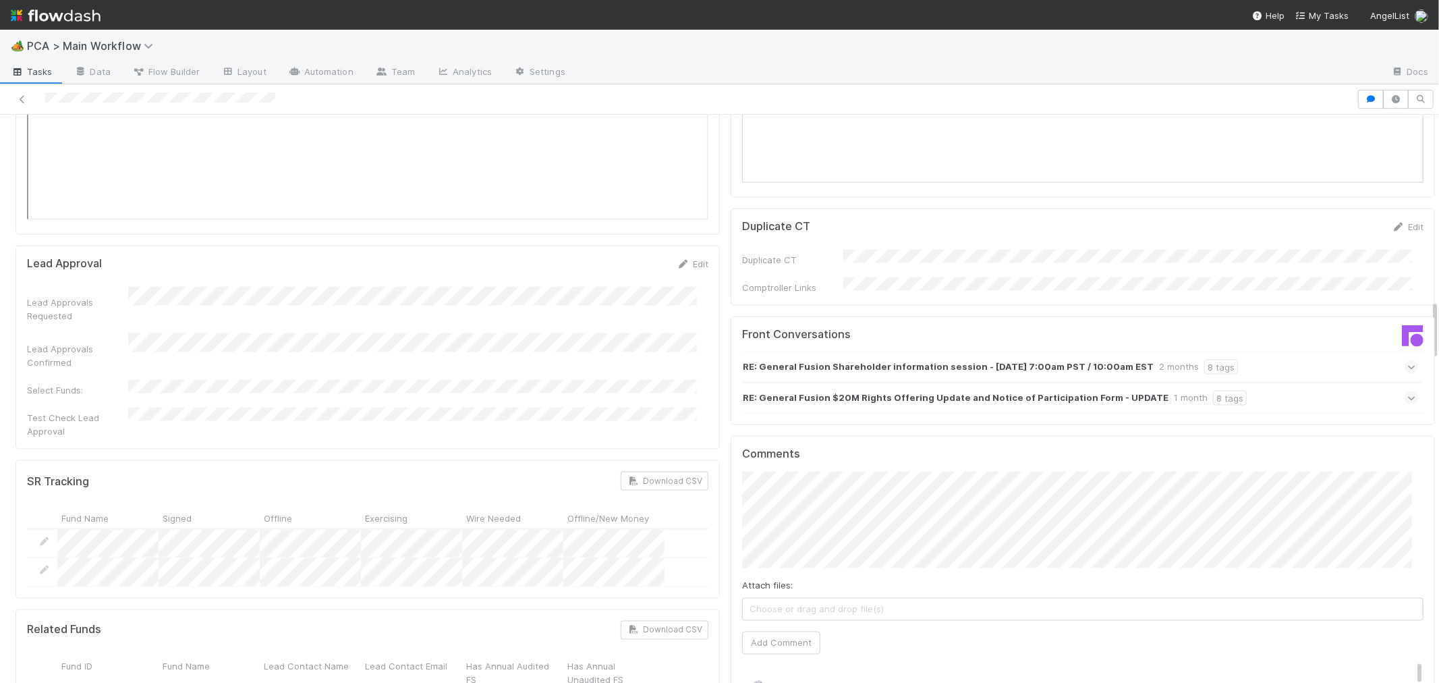
scroll to position [1724, 0]
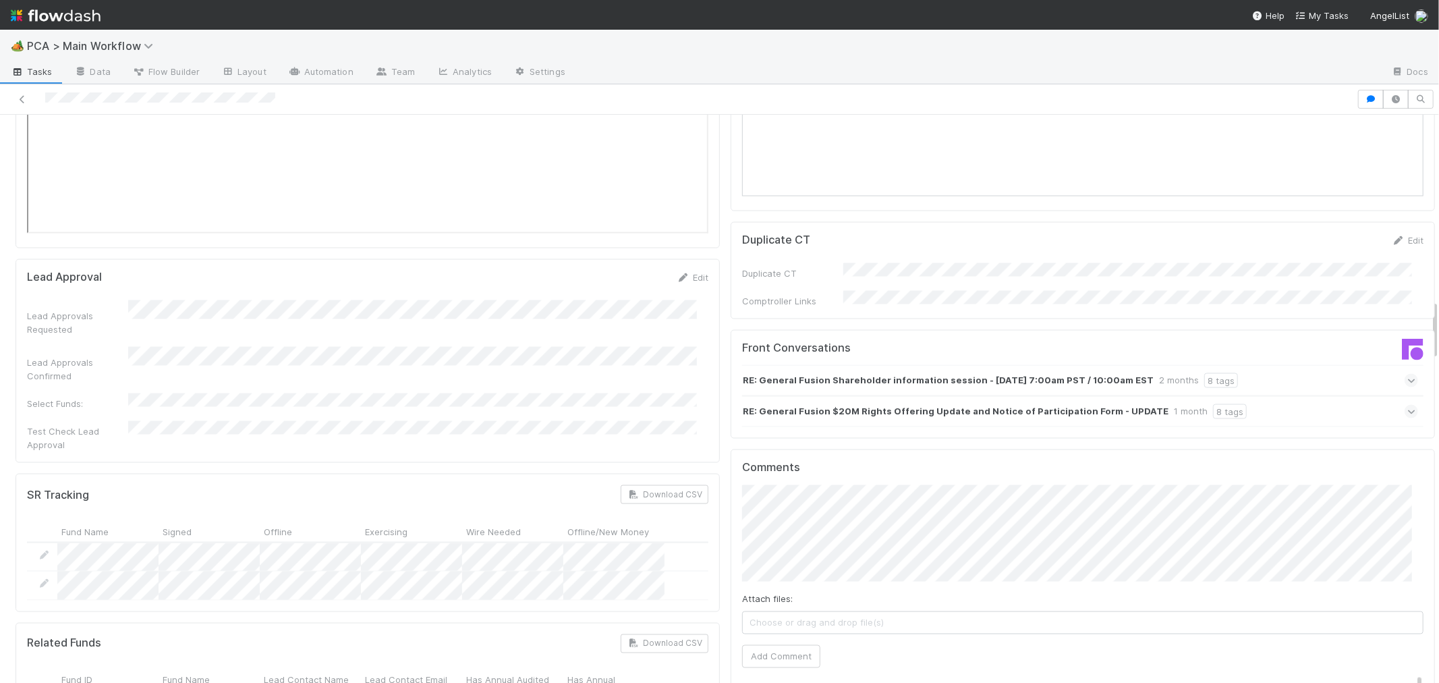
click at [1013, 373] on strong "RE: General Fusion Shareholder information session - July 17 @ 7:00am PST / 10:…" at bounding box center [948, 380] width 411 height 15
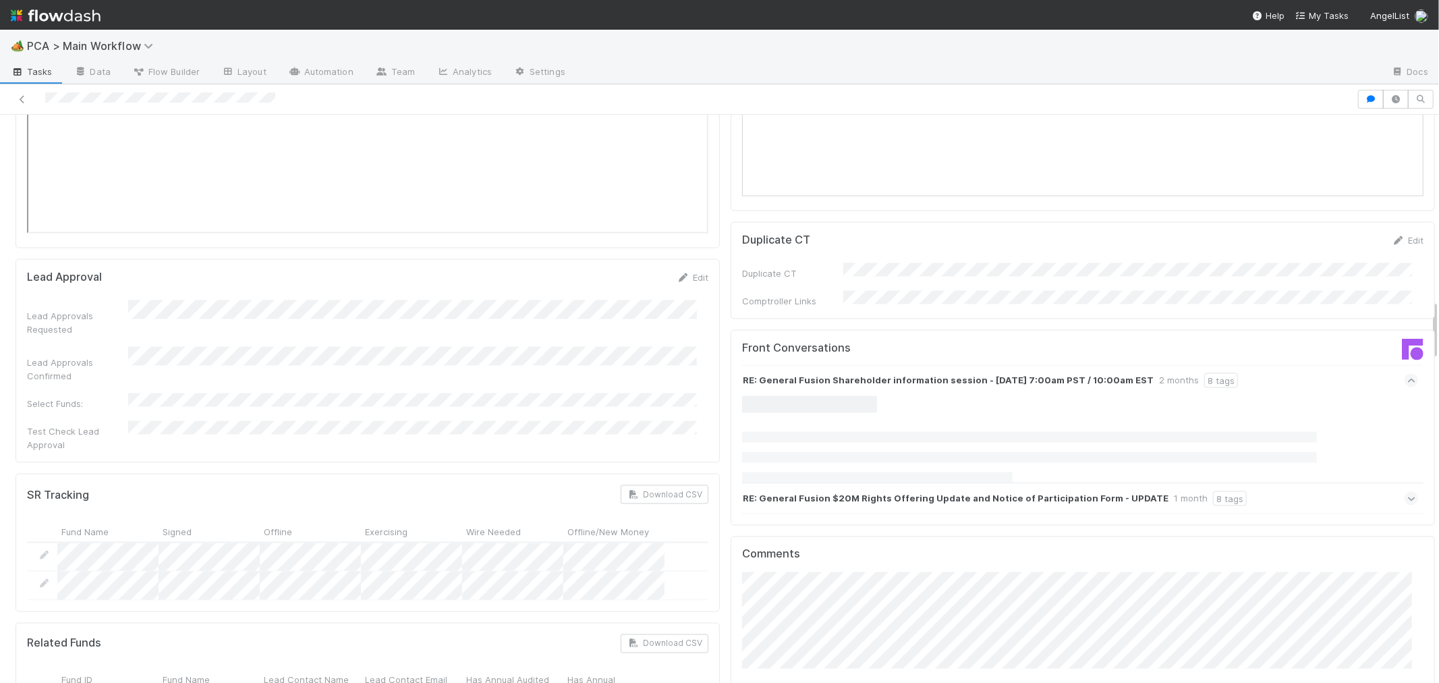
click at [918, 483] on div "RE: General Fusion $20M Rights Offering Update and Notice of Participation Form…" at bounding box center [1080, 498] width 676 height 31
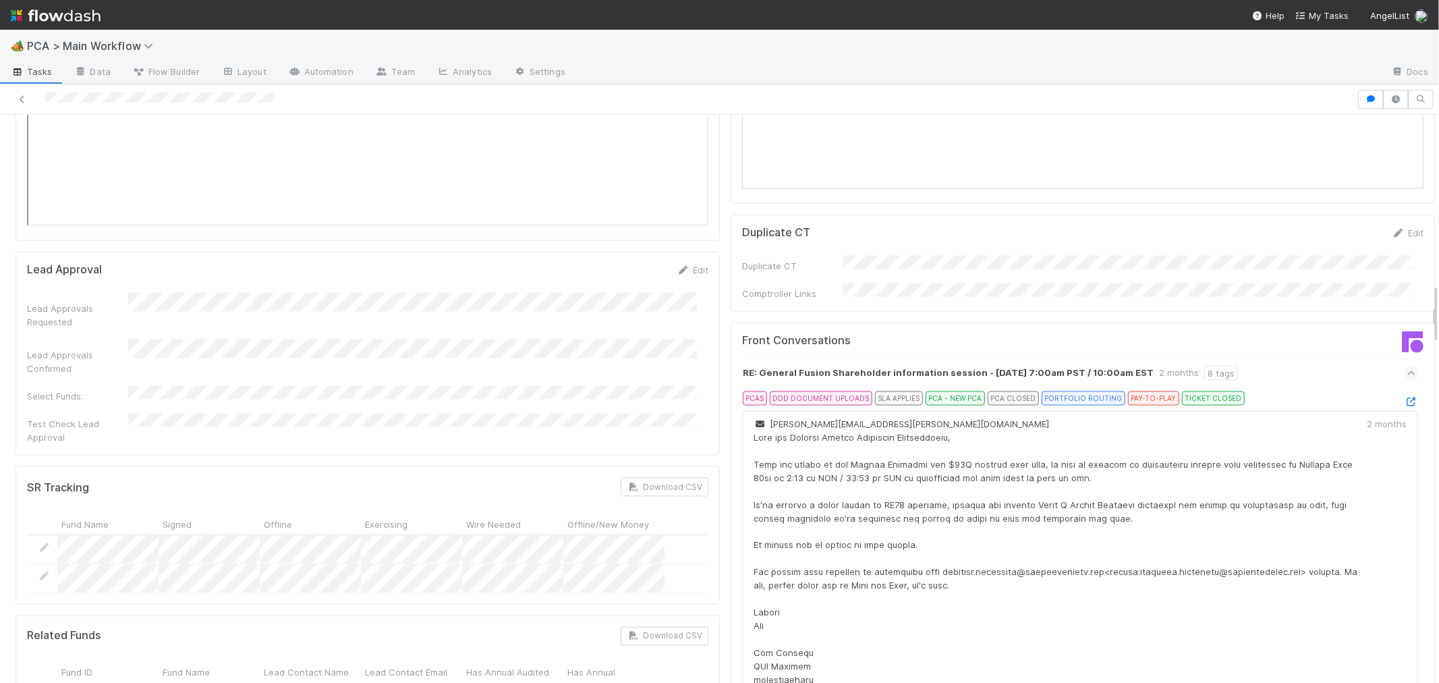
scroll to position [1874, 0]
